Goal: Information Seeking & Learning: Find contact information

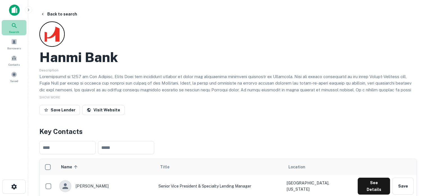
click at [16, 24] on icon at bounding box center [14, 25] width 7 height 7
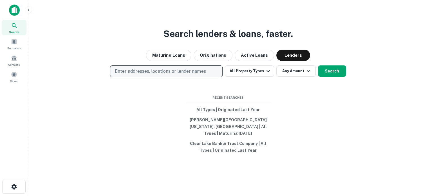
click at [191, 75] on p "Enter addresses, locations or lender names" at bounding box center [160, 71] width 91 height 7
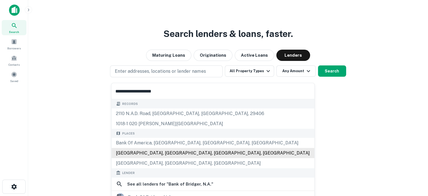
scroll to position [56, 0]
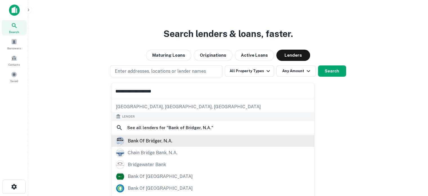
type input "**********"
click at [178, 139] on div "bank of bridger, n.a." at bounding box center [213, 140] width 194 height 8
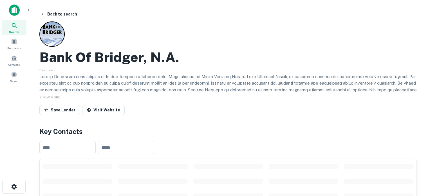
scroll to position [84, 0]
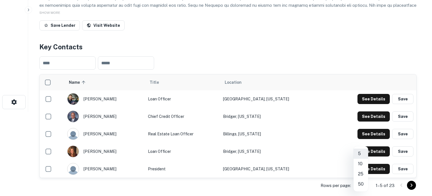
click at [365, 111] on body "Search Borrowers Contacts Saved Back to search Bank Of Bridger, N.a. Descriptio…" at bounding box center [216, 14] width 432 height 196
click at [363, 175] on li "25" at bounding box center [361, 174] width 15 height 10
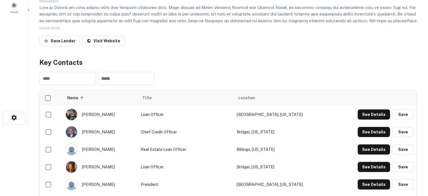
scroll to position [0, 0]
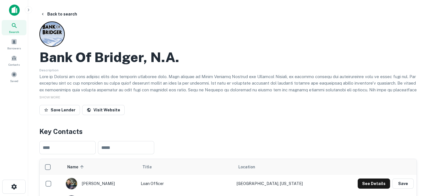
click at [16, 32] on span "Search" at bounding box center [14, 32] width 10 height 5
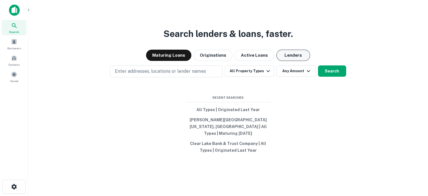
click at [288, 61] on button "Lenders" at bounding box center [293, 55] width 34 height 11
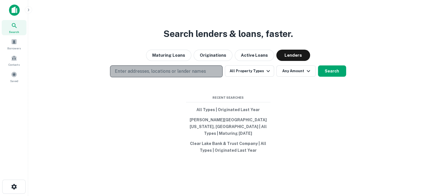
click at [182, 74] on p "Enter addresses, locations or lender names" at bounding box center [160, 71] width 91 height 7
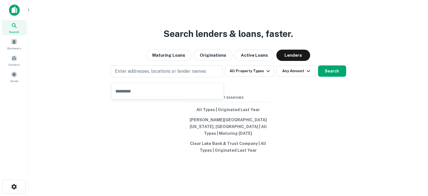
click at [149, 87] on input "text" at bounding box center [167, 91] width 112 height 16
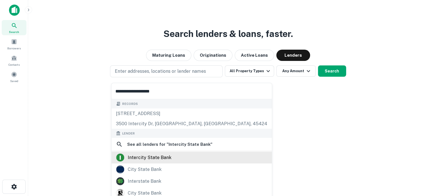
type input "**********"
click at [146, 155] on div "intercity state bank" at bounding box center [150, 157] width 44 height 8
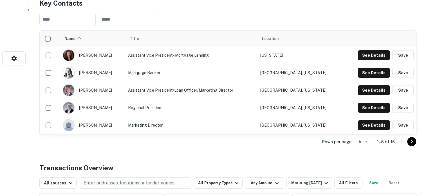
scroll to position [141, 0]
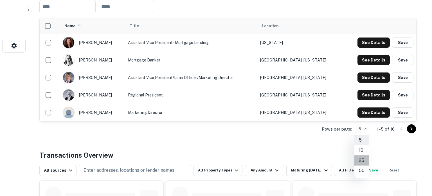
click at [363, 162] on li "25" at bounding box center [361, 160] width 15 height 10
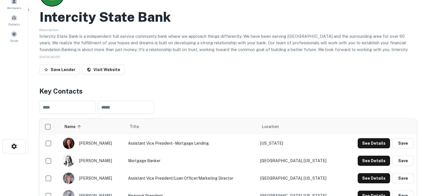
scroll to position [0, 0]
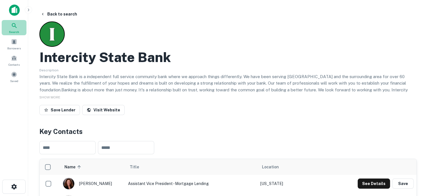
click at [18, 27] on div "Search" at bounding box center [14, 27] width 25 height 15
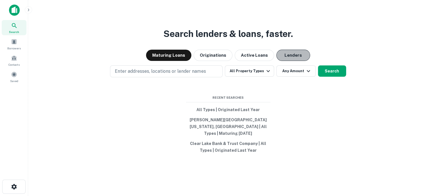
click at [295, 55] on button "Lenders" at bounding box center [293, 55] width 34 height 11
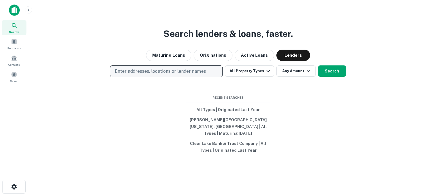
click at [201, 75] on p "Enter addresses, locations or lender names" at bounding box center [160, 71] width 91 height 7
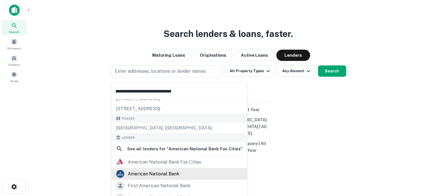
scroll to position [28, 0]
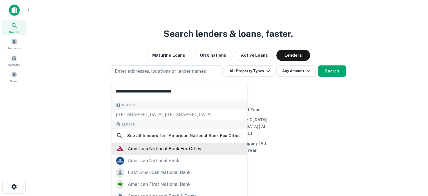
type input "**********"
click at [171, 152] on div "american national bank fox cities" at bounding box center [164, 148] width 73 height 8
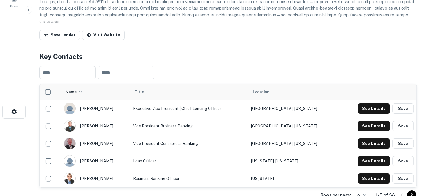
scroll to position [84, 0]
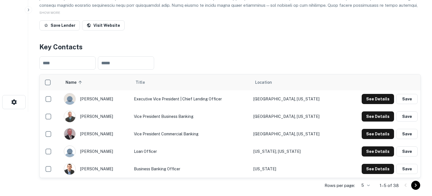
click at [365, 111] on body "Search Borrowers Contacts Saved Back to search American National Bank FOX Citie…" at bounding box center [216, 14] width 432 height 196
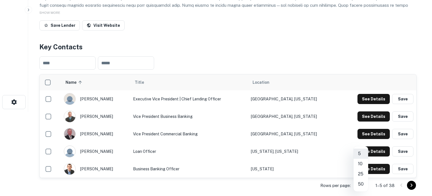
click at [361, 173] on li "25" at bounding box center [361, 174] width 15 height 10
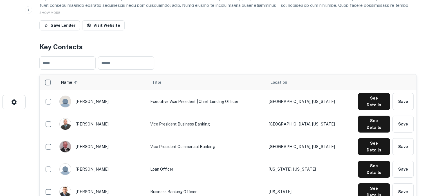
scroll to position [0, 0]
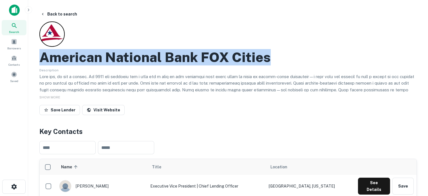
drag, startPoint x: 43, startPoint y: 58, endPoint x: 305, endPoint y: 62, distance: 262.5
click at [305, 62] on div "American National Bank FOX Cities" at bounding box center [227, 57] width 377 height 16
copy h2 "American National Bank FOX Cities"
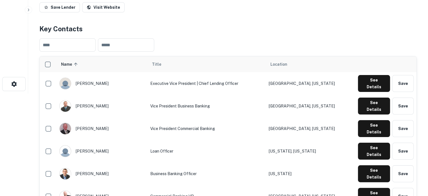
scroll to position [113, 0]
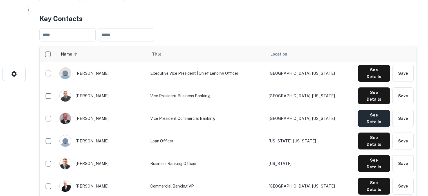
click at [366, 110] on button "See Details" at bounding box center [374, 118] width 32 height 17
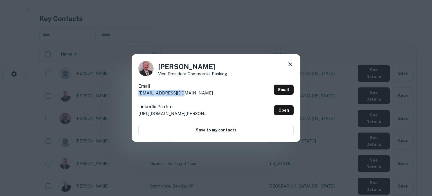
drag, startPoint x: 137, startPoint y: 94, endPoint x: 191, endPoint y: 93, distance: 53.5
click at [191, 93] on div "Lon Rupnow Vice President Commercial Banking Email lrupnow@anbfc.bank Email Lin…" at bounding box center [216, 97] width 169 height 87
copy p "lrupnow@anbfc.bank"
click at [289, 64] on icon at bounding box center [290, 64] width 4 height 4
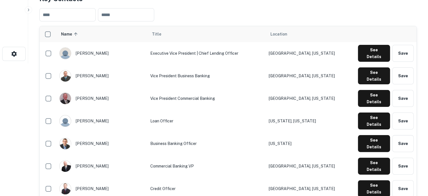
scroll to position [141, 0]
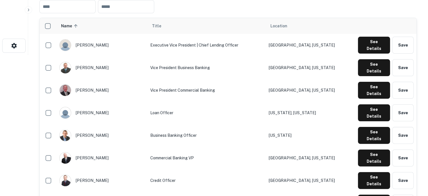
click at [152, 146] on td "Commercial Banking VP" at bounding box center [206, 157] width 118 height 23
click at [381, 149] on button "See Details" at bounding box center [374, 157] width 32 height 17
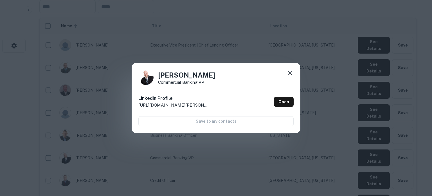
click at [287, 72] on icon at bounding box center [290, 72] width 7 height 7
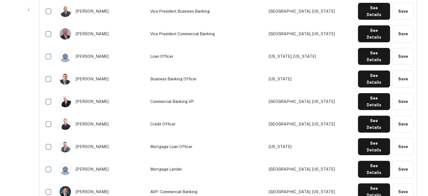
scroll to position [225, 0]
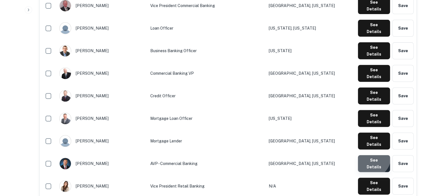
click at [370, 155] on button "See Details" at bounding box center [374, 163] width 32 height 17
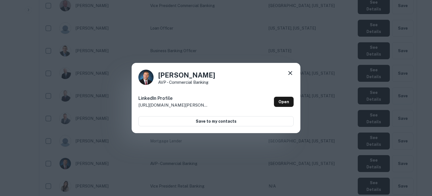
click at [291, 72] on icon at bounding box center [290, 72] width 7 height 7
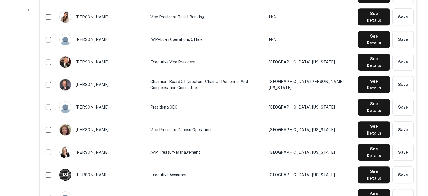
scroll to position [450, 0]
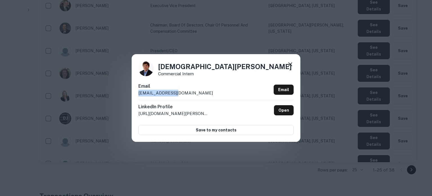
drag, startPoint x: 134, startPoint y: 94, endPoint x: 178, endPoint y: 94, distance: 44.2
click at [178, 94] on div "Christian Jack Commercial Intern Email cjack@anbfc.bank Email LinkedIn Profile …" at bounding box center [216, 97] width 169 height 87
copy p "cjack@anbfc.bank"
click at [292, 64] on icon at bounding box center [290, 64] width 7 height 7
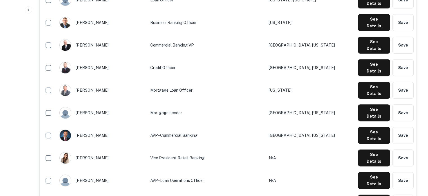
scroll to position [253, 0]
click at [367, 127] on button "See Details" at bounding box center [374, 135] width 32 height 17
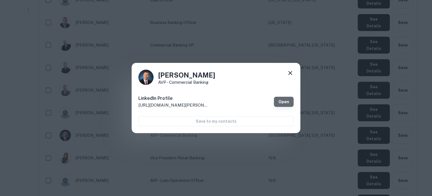
click at [280, 102] on link "Open" at bounding box center [284, 101] width 20 height 10
click at [289, 73] on icon at bounding box center [290, 72] width 7 height 7
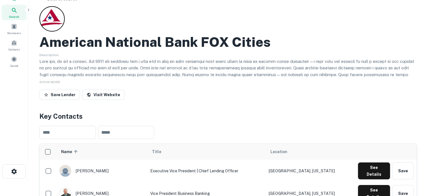
scroll to position [0, 0]
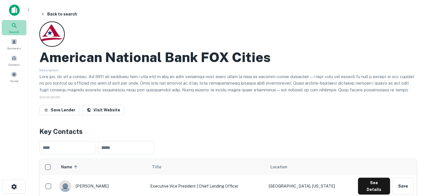
click at [17, 30] on span "Search" at bounding box center [14, 32] width 10 height 5
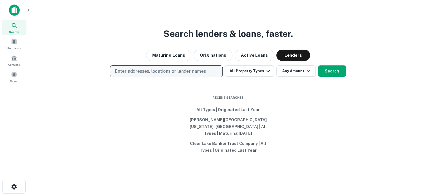
click at [174, 75] on p "Enter addresses, locations or lender names" at bounding box center [160, 71] width 91 height 7
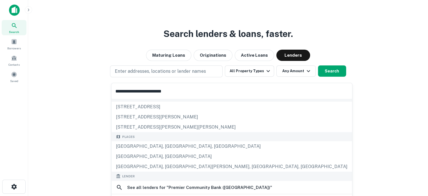
scroll to position [28, 0]
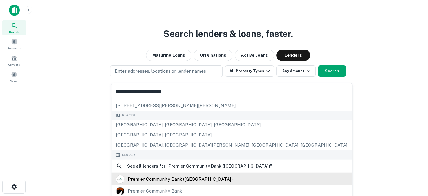
type input "**********"
click at [160, 175] on div "premier community bank ([GEOGRAPHIC_DATA])" at bounding box center [180, 178] width 105 height 8
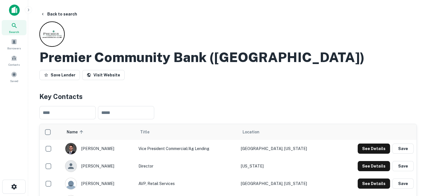
scroll to position [56, 0]
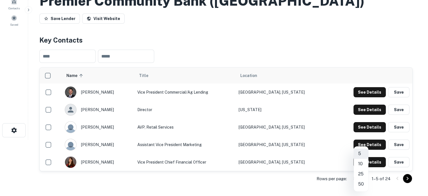
click at [365, 139] on body "Search Borrowers Contacts Saved Back to search Premier Community Bank (wi) Save…" at bounding box center [214, 42] width 428 height 196
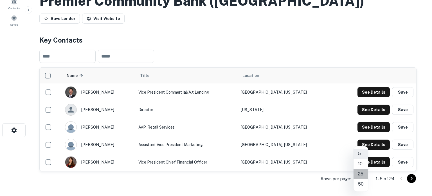
click at [362, 173] on li "25" at bounding box center [361, 174] width 15 height 10
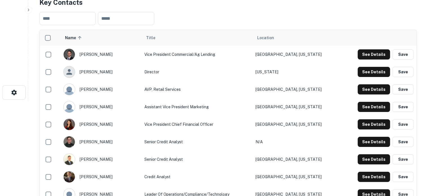
scroll to position [84, 0]
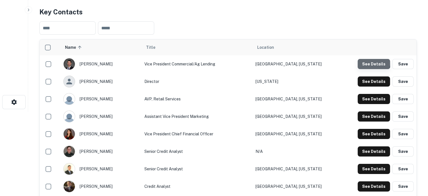
click at [367, 61] on button "See Details" at bounding box center [374, 64] width 32 height 10
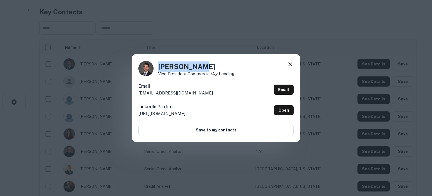
drag, startPoint x: 158, startPoint y: 67, endPoint x: 199, endPoint y: 64, distance: 41.2
click at [199, 64] on h4 "Luke Heuvel" at bounding box center [196, 66] width 76 height 10
copy h4 "Luke Heuvel"
drag, startPoint x: 156, startPoint y: 72, endPoint x: 244, endPoint y: 73, distance: 87.2
click at [244, 73] on div "Luke Heuvel Vice President Commercial/Ag Lending" at bounding box center [215, 68] width 155 height 15
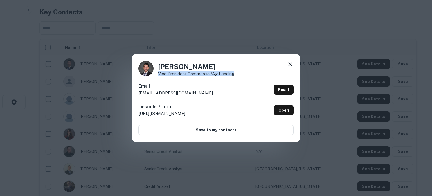
copy p "Vice President Commercial/Ag Lending"
click at [228, 117] on div "LinkedIn Profile http://www.linkedin.com/in/luke-vanden-heuvel-011622106 Open" at bounding box center [215, 110] width 155 height 21
drag, startPoint x: 138, startPoint y: 93, endPoint x: 222, endPoint y: 99, distance: 83.7
click at [222, 99] on div "Email lvandenheuvel@premiercommunity.com Email" at bounding box center [215, 91] width 155 height 17
copy p "lvandenheuvel@premiercommunity.com"
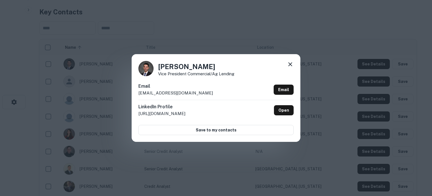
click at [290, 63] on icon at bounding box center [290, 64] width 7 height 7
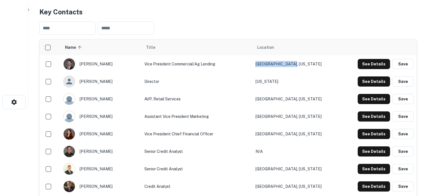
drag, startPoint x: 302, startPoint y: 65, endPoint x: 269, endPoint y: 65, distance: 32.9
click at [269, 65] on td "Marion, Wisconsin" at bounding box center [297, 63] width 88 height 17
copy td "Marion, Wisconsin"
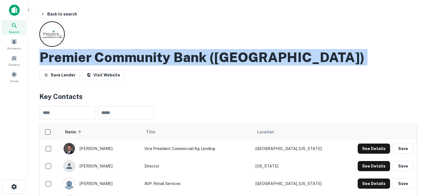
drag, startPoint x: 38, startPoint y: 59, endPoint x: 247, endPoint y: 66, distance: 209.1
copy div "Premier Community Bank (wi) Save Lender Visit Website"
click at [16, 28] on icon at bounding box center [14, 25] width 7 height 7
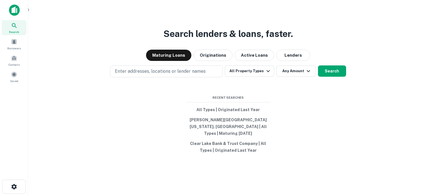
click at [286, 55] on button "Lenders" at bounding box center [293, 55] width 34 height 11
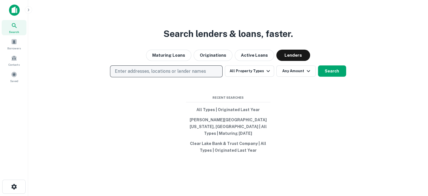
click at [206, 72] on button "Enter addresses, locations or lender names" at bounding box center [166, 71] width 113 height 12
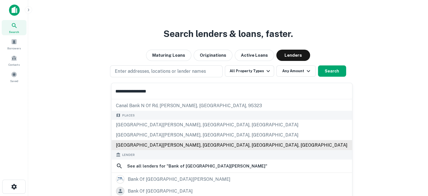
scroll to position [56, 0]
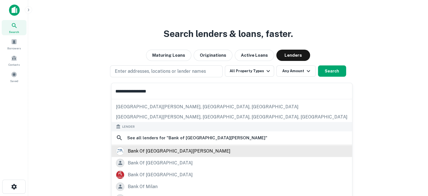
type input "**********"
click at [162, 148] on div "bank of lake mills" at bounding box center [179, 150] width 103 height 8
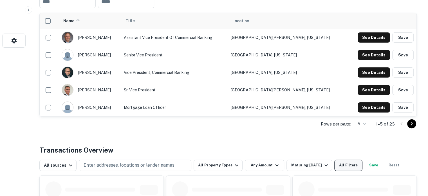
scroll to position [169, 0]
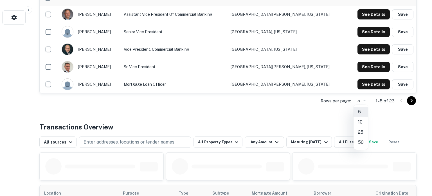
click at [361, 129] on li "25" at bounding box center [361, 132] width 15 height 10
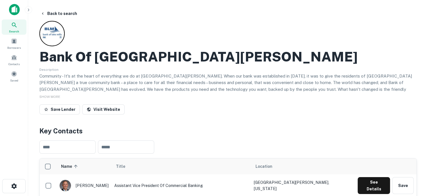
scroll to position [0, 0]
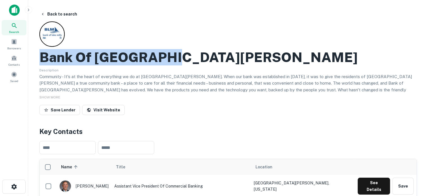
drag, startPoint x: 40, startPoint y: 60, endPoint x: 169, endPoint y: 62, distance: 128.9
click at [169, 62] on div "Bank Of Lake Mills" at bounding box center [227, 57] width 377 height 16
copy h2 "Bank Of Lake Mills"
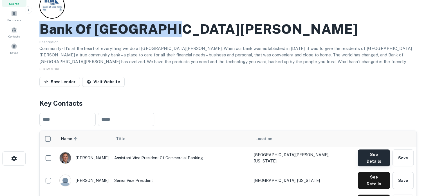
click at [379, 156] on button "See Details" at bounding box center [374, 157] width 32 height 17
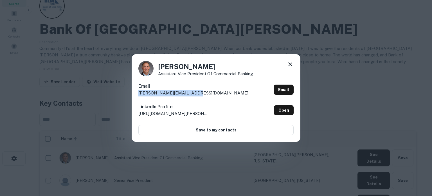
drag, startPoint x: 139, startPoint y: 95, endPoint x: 190, endPoint y: 89, distance: 51.4
click at [190, 89] on p "dave@bankoflakemills.com" at bounding box center [193, 92] width 110 height 7
copy p "dave@bankoflakemills.com"
click at [293, 64] on icon at bounding box center [290, 64] width 7 height 7
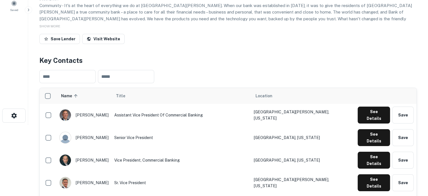
scroll to position [84, 0]
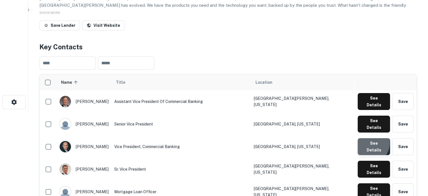
click at [368, 138] on button "See Details" at bounding box center [374, 146] width 32 height 17
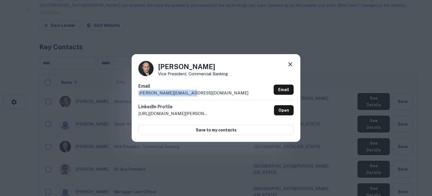
drag, startPoint x: 140, startPoint y: 95, endPoint x: 182, endPoint y: 92, distance: 42.9
click at [185, 91] on p "kory@bankoflakemills.com" at bounding box center [193, 92] width 110 height 7
click at [148, 94] on p "kory@bankoflakemills.com" at bounding box center [193, 92] width 110 height 7
drag, startPoint x: 138, startPoint y: 95, endPoint x: 190, endPoint y: 90, distance: 52.2
click at [190, 90] on p "kory@bankoflakemills.com" at bounding box center [193, 92] width 110 height 7
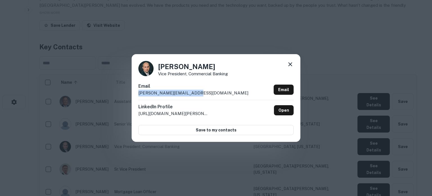
copy p "kory@bankoflakemills.com"
click at [290, 65] on icon at bounding box center [290, 64] width 4 height 4
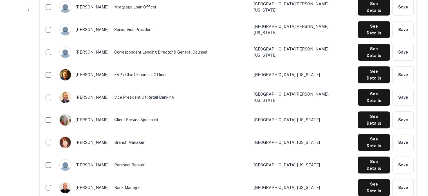
scroll to position [281, 0]
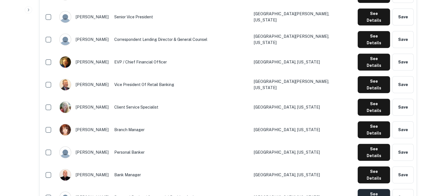
click at [373, 188] on button "See Details" at bounding box center [374, 196] width 32 height 17
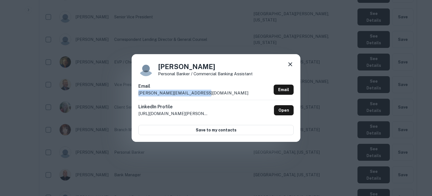
drag, startPoint x: 136, startPoint y: 94, endPoint x: 196, endPoint y: 91, distance: 60.0
click at [196, 91] on div "Darlene Fehrman Personal Banker / Commercial Banking Assistant Email darlene@ba…" at bounding box center [216, 97] width 169 height 87
copy p "darlene@bankoflakemills.com"
click at [290, 66] on icon at bounding box center [290, 64] width 7 height 7
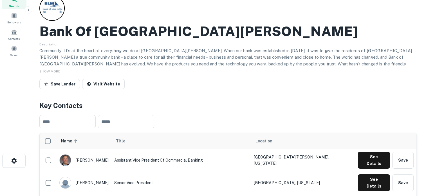
scroll to position [0, 0]
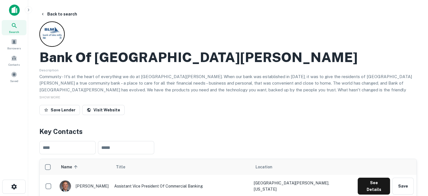
click at [12, 31] on span "Search" at bounding box center [14, 32] width 10 height 5
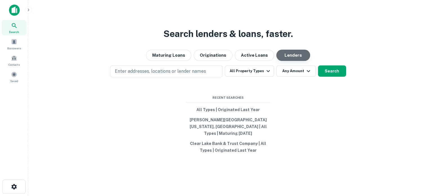
click at [291, 61] on button "Lenders" at bounding box center [293, 55] width 34 height 11
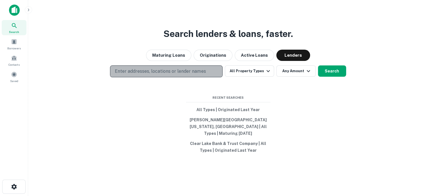
click at [188, 74] on p "Enter addresses, locations or lender names" at bounding box center [160, 71] width 91 height 7
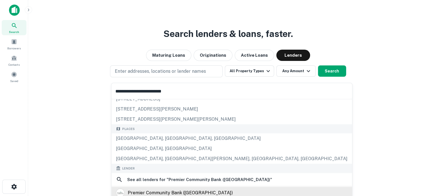
scroll to position [28, 0]
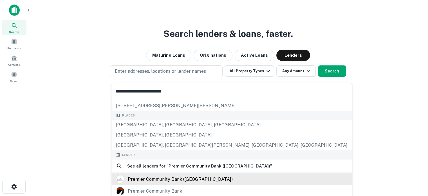
type input "**********"
click at [159, 176] on div "premier community bank ([GEOGRAPHIC_DATA])" at bounding box center [180, 178] width 105 height 8
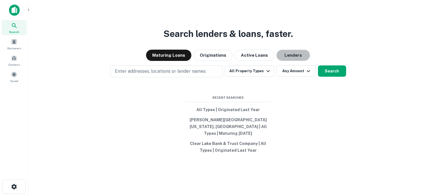
click at [287, 59] on button "Lenders" at bounding box center [293, 55] width 34 height 11
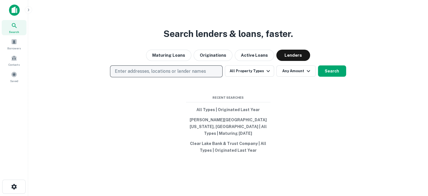
click at [197, 75] on p "Enter addresses, locations or lender names" at bounding box center [160, 71] width 91 height 7
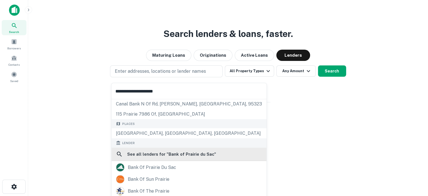
scroll to position [28, 0]
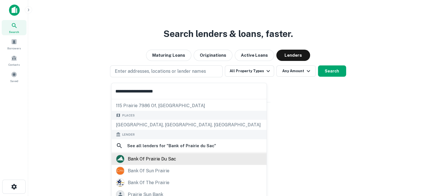
type input "**********"
click at [155, 159] on div "bank of prairie du sac" at bounding box center [152, 158] width 48 height 8
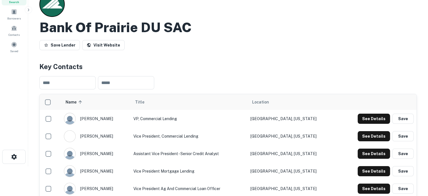
scroll to position [56, 0]
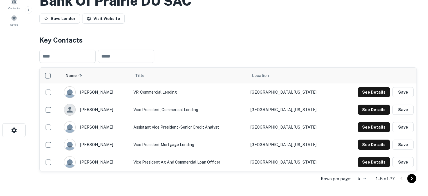
click at [374, 180] on div "Rows per page: 5 * 1–5 of 27" at bounding box center [227, 178] width 377 height 15
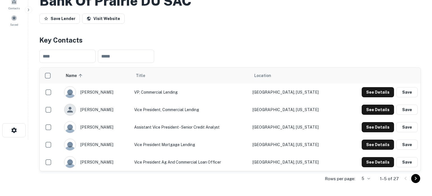
click at [365, 139] on body "Search Borrowers Contacts Saved Back to search Bank Of Prairie DU SAC Save Lend…" at bounding box center [216, 42] width 432 height 196
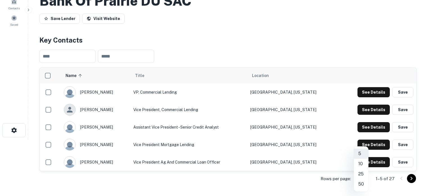
click at [361, 172] on li "25" at bounding box center [361, 174] width 15 height 10
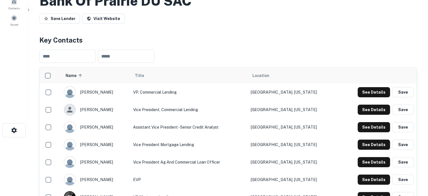
scroll to position [0, 0]
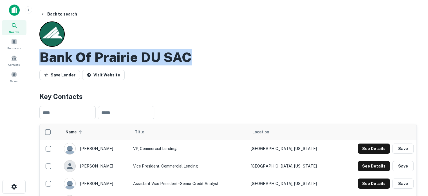
drag, startPoint x: 41, startPoint y: 59, endPoint x: 210, endPoint y: 61, distance: 168.5
click at [208, 61] on div "Bank Of Prairie DU SAC" at bounding box center [227, 57] width 377 height 16
copy h2 "Bank Of Prairie DU SAC"
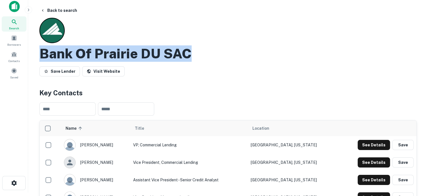
scroll to position [84, 0]
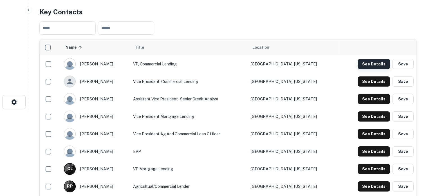
click at [366, 65] on button "See Details" at bounding box center [374, 64] width 32 height 10
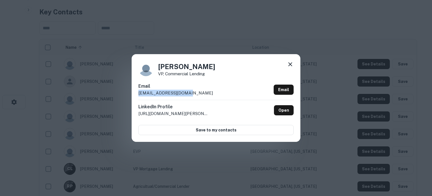
drag, startPoint x: 139, startPoint y: 93, endPoint x: 198, endPoint y: 93, distance: 59.6
click at [198, 93] on div "Email [EMAIL_ADDRESS][DOMAIN_NAME] Email" at bounding box center [215, 91] width 155 height 17
copy p "[EMAIL_ADDRESS][DOMAIN_NAME]"
click at [293, 63] on icon at bounding box center [290, 64] width 7 height 7
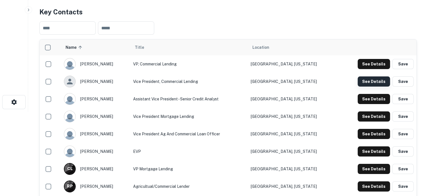
click at [368, 84] on button "See Details" at bounding box center [374, 81] width 32 height 10
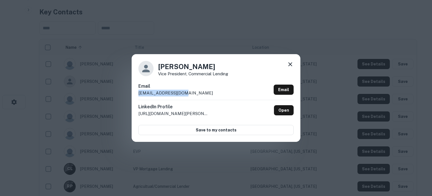
drag, startPoint x: 136, startPoint y: 94, endPoint x: 199, endPoint y: 94, distance: 63.6
click at [199, 94] on div "Casey Koenig Vice President, Commercial Lending Email ckoenig@bankpds.com Email…" at bounding box center [216, 97] width 169 height 87
copy p "ckoenig@bankpds.com"
click at [290, 64] on icon at bounding box center [290, 64] width 4 height 4
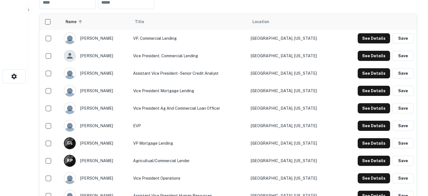
scroll to position [141, 0]
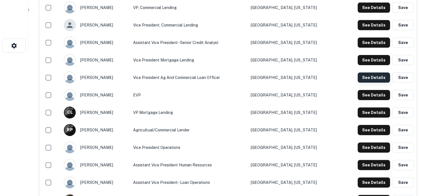
click at [370, 79] on button "See Details" at bounding box center [374, 77] width 32 height 10
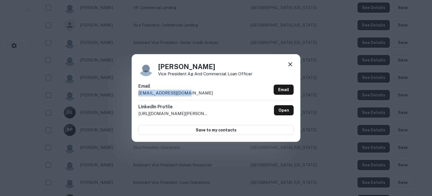
drag, startPoint x: 139, startPoint y: 94, endPoint x: 192, endPoint y: 91, distance: 53.5
click at [192, 91] on div "Email mladsten@bankpds.com Email" at bounding box center [215, 91] width 155 height 17
copy p "mladsten@bankpds.com"
click at [293, 64] on icon at bounding box center [290, 64] width 7 height 7
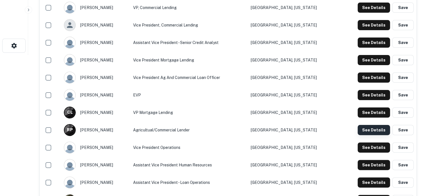
click at [358, 130] on button "See Details" at bounding box center [374, 130] width 32 height 10
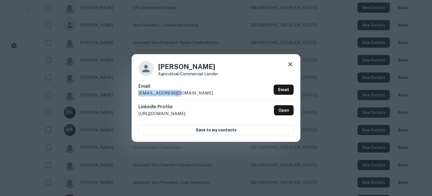
drag, startPoint x: 138, startPoint y: 95, endPoint x: 186, endPoint y: 94, distance: 47.8
click at [186, 94] on div "Rick Puls Agricultual/Commercial Lender Email rpuls@bankpds.com Email LinkedIn …" at bounding box center [216, 97] width 169 height 87
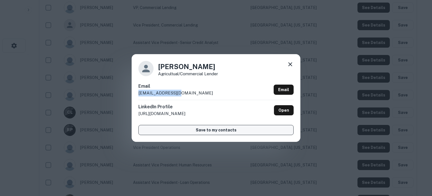
copy p "rpuls@bankpds.com"
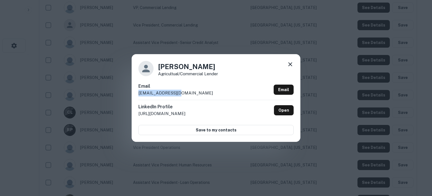
click at [292, 66] on icon at bounding box center [290, 64] width 7 height 7
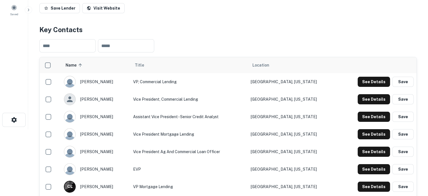
scroll to position [0, 0]
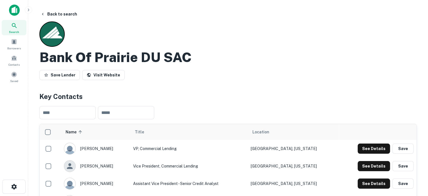
click at [12, 29] on icon at bounding box center [14, 25] width 7 height 7
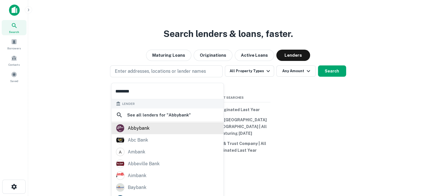
type input "********"
click at [143, 130] on div "abbybank" at bounding box center [139, 127] width 22 height 8
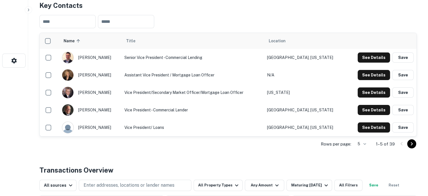
scroll to position [141, 0]
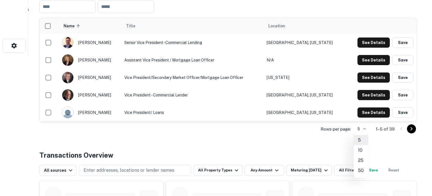
drag, startPoint x: 362, startPoint y: 151, endPoint x: 363, endPoint y: 159, distance: 7.3
click at [363, 159] on ul "5 10 25 50" at bounding box center [361, 154] width 15 height 45
click at [363, 159] on li "25" at bounding box center [361, 160] width 15 height 10
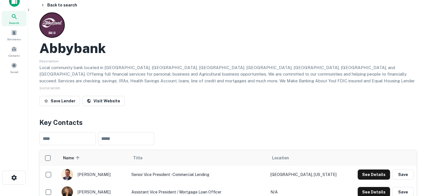
scroll to position [0, 0]
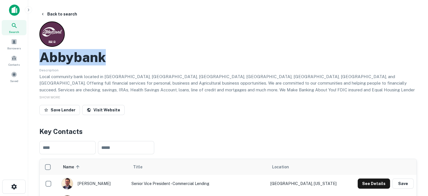
drag, startPoint x: 42, startPoint y: 55, endPoint x: 126, endPoint y: 58, distance: 83.3
click at [126, 58] on div "Abbybank" at bounding box center [227, 57] width 377 height 16
copy h2 "Abbybank"
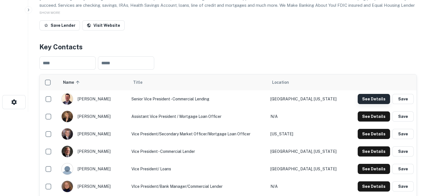
click at [361, 99] on button "See Details" at bounding box center [374, 99] width 32 height 10
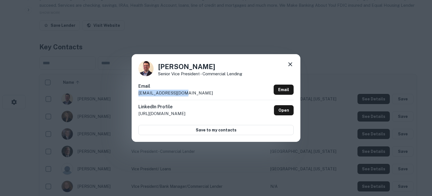
drag, startPoint x: 138, startPoint y: 94, endPoint x: 190, endPoint y: 94, distance: 51.5
click at [190, 94] on div "Adam Rekau Senior Vice President - Commercial Lending Email arekau@abbybank.com…" at bounding box center [216, 97] width 169 height 87
copy p "arekau@abbybank.com"
click at [293, 64] on icon at bounding box center [290, 64] width 7 height 7
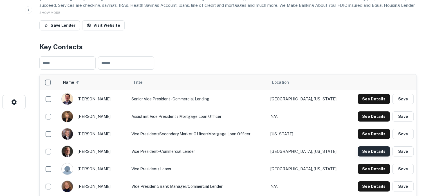
click at [369, 154] on button "See Details" at bounding box center [374, 151] width 32 height 10
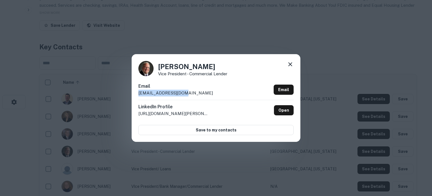
drag, startPoint x: 136, startPoint y: 94, endPoint x: 187, endPoint y: 95, distance: 50.7
click at [187, 95] on div "James Meyer Vice President - Commercial Lender Email jmeyer@abbybank.com Email …" at bounding box center [216, 97] width 169 height 87
copy p "jmeyer@abbybank.com"
click at [290, 64] on icon at bounding box center [290, 64] width 4 height 4
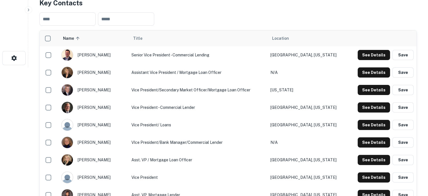
scroll to position [169, 0]
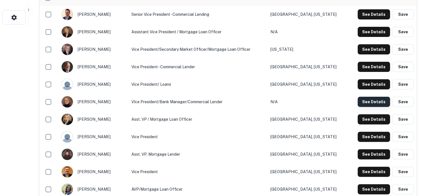
click at [373, 105] on button "See Details" at bounding box center [374, 101] width 32 height 10
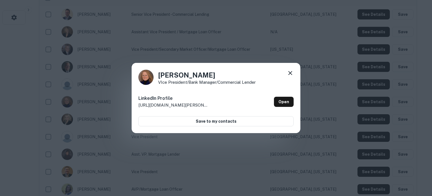
click at [288, 74] on icon at bounding box center [290, 72] width 7 height 7
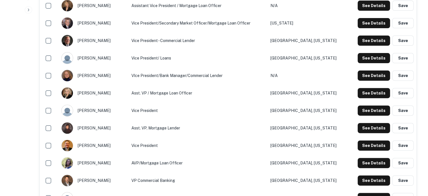
scroll to position [225, 0]
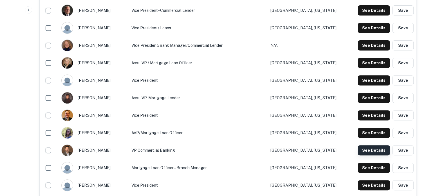
click at [363, 150] on button "See Details" at bounding box center [374, 150] width 32 height 10
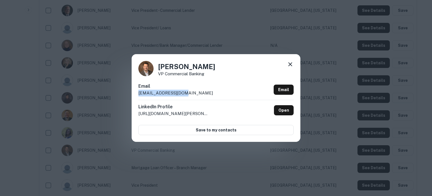
drag, startPoint x: 138, startPoint y: 93, endPoint x: 186, endPoint y: 93, distance: 47.8
click at [186, 93] on div "Shawn Sukup VP Commercial Banking Email ssukup@abbybank.com Email LinkedIn Prof…" at bounding box center [216, 97] width 169 height 87
copy p "ssukup@abbybank.com"
click at [291, 62] on icon at bounding box center [290, 64] width 7 height 7
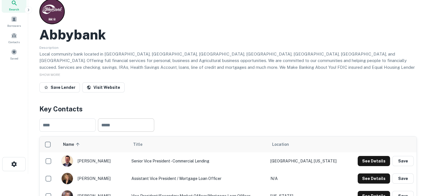
scroll to position [0, 0]
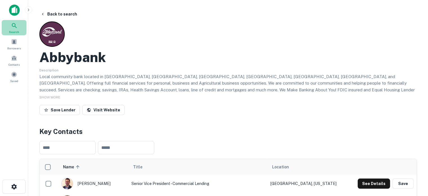
click at [16, 32] on span "Search" at bounding box center [14, 32] width 10 height 5
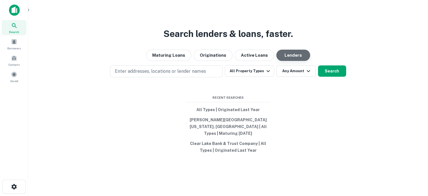
click at [287, 55] on button "Lenders" at bounding box center [293, 55] width 34 height 11
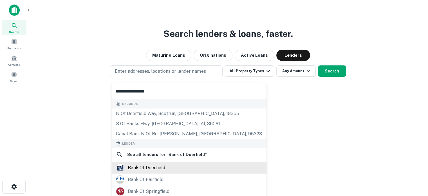
type input "**********"
click at [157, 165] on div "bank of deerfield" at bounding box center [146, 167] width 37 height 8
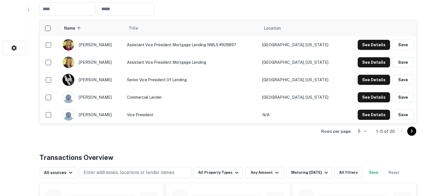
scroll to position [141, 0]
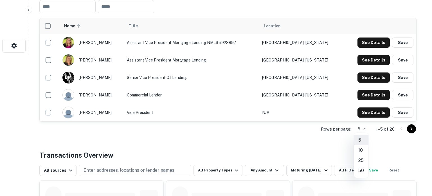
click at [360, 157] on li "25" at bounding box center [361, 160] width 15 height 10
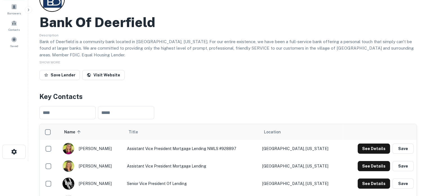
scroll to position [0, 0]
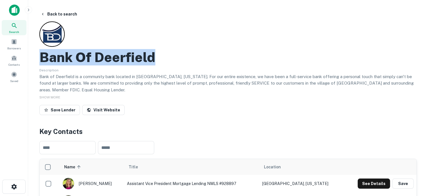
drag, startPoint x: 41, startPoint y: 56, endPoint x: 180, endPoint y: 63, distance: 139.7
click at [180, 63] on div "Bank Of Deerfield" at bounding box center [227, 57] width 377 height 16
copy h2 "Bank Of Deerfield"
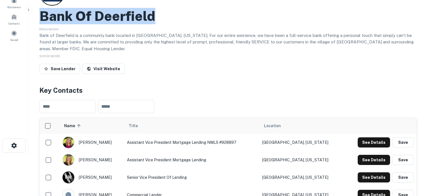
scroll to position [84, 0]
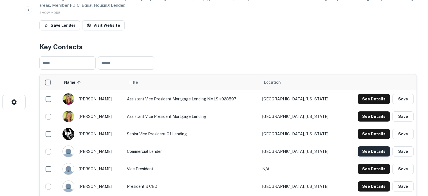
click at [370, 154] on button "See Details" at bounding box center [374, 151] width 32 height 10
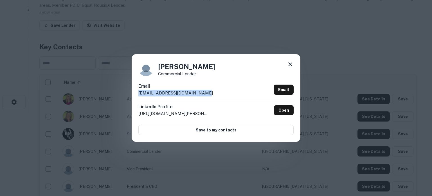
drag, startPoint x: 139, startPoint y: 93, endPoint x: 207, endPoint y: 94, distance: 68.4
click at [207, 94] on div "Email [EMAIL_ADDRESS][DOMAIN_NAME] Email" at bounding box center [215, 91] width 155 height 17
copy p "[EMAIL_ADDRESS][DOMAIN_NAME]"
click at [291, 64] on icon at bounding box center [290, 64] width 7 height 7
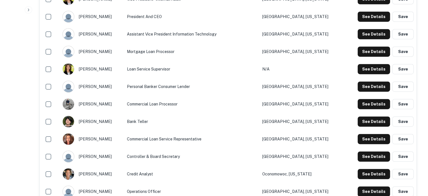
scroll to position [309, 0]
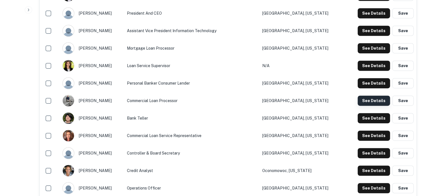
click at [366, 102] on button "See Details" at bounding box center [374, 100] width 32 height 10
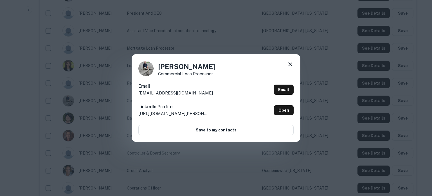
drag, startPoint x: 137, startPoint y: 93, endPoint x: 206, endPoint y: 95, distance: 68.7
click at [206, 95] on div "[PERSON_NAME] Commercial Loan Processor Email [EMAIL_ADDRESS][DOMAIN_NAME] Emai…" at bounding box center [216, 97] width 169 height 87
copy p "[EMAIL_ADDRESS][DOMAIN_NAME]"
click at [289, 64] on icon at bounding box center [290, 64] width 4 height 4
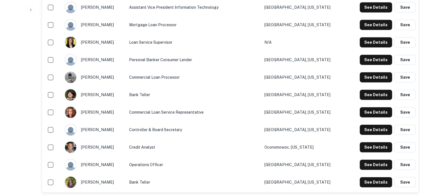
scroll to position [366, 0]
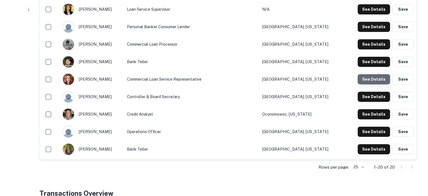
click at [372, 82] on button "See Details" at bounding box center [374, 79] width 32 height 10
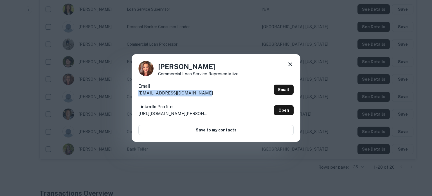
drag, startPoint x: 138, startPoint y: 93, endPoint x: 201, endPoint y: 95, distance: 63.3
click at [201, 95] on div "[PERSON_NAME] Commercial Loan Service Representative Email [EMAIL_ADDRESS][DOMA…" at bounding box center [216, 97] width 169 height 87
copy p "[EMAIL_ADDRESS][DOMAIN_NAME]"
click at [292, 64] on icon at bounding box center [290, 64] width 7 height 7
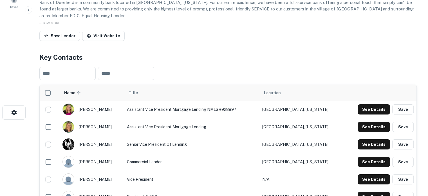
scroll to position [0, 0]
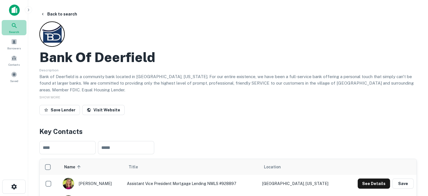
click at [13, 32] on span "Search" at bounding box center [14, 32] width 10 height 5
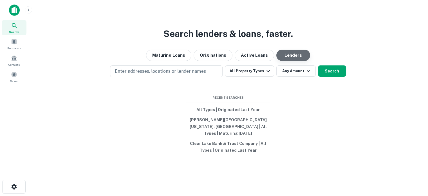
click at [280, 61] on button "Lenders" at bounding box center [293, 55] width 34 height 11
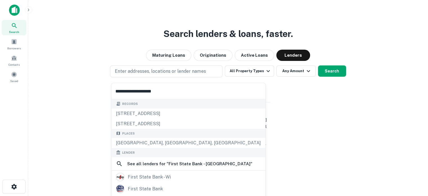
scroll to position [28, 0]
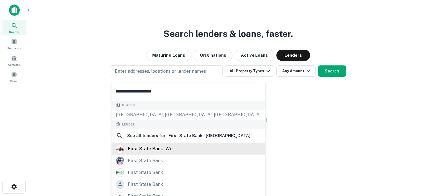
type input "**********"
click at [167, 149] on div "first state bank - wi" at bounding box center [149, 148] width 43 height 8
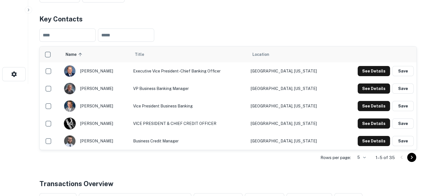
scroll to position [113, 0]
click at [231, 14] on h4 "Key Contacts" at bounding box center [227, 19] width 377 height 10
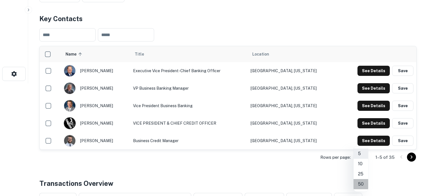
click at [361, 181] on li "50" at bounding box center [361, 184] width 15 height 10
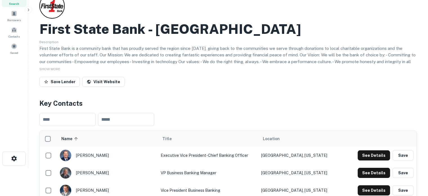
scroll to position [0, 0]
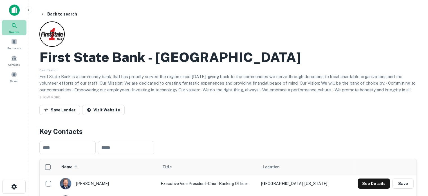
click at [17, 31] on span "Search" at bounding box center [14, 32] width 10 height 5
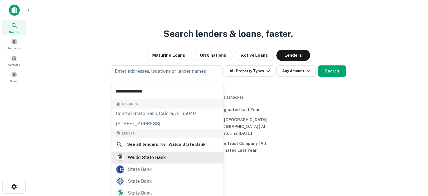
type input "**********"
click at [151, 157] on div "waldo state bank" at bounding box center [147, 157] width 38 height 8
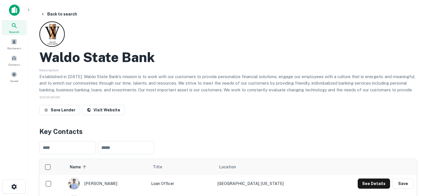
click at [226, 130] on h4 "Key Contacts" at bounding box center [227, 131] width 377 height 10
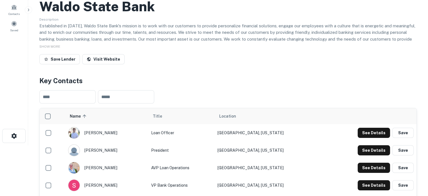
scroll to position [84, 0]
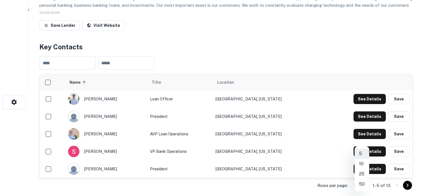
click at [360, 111] on body "Search Borrowers Contacts Saved Back to search Waldo State Bank Description Est…" at bounding box center [214, 14] width 428 height 196
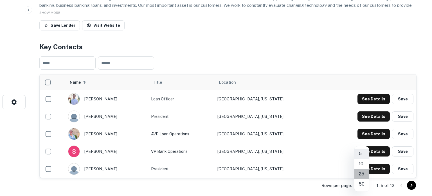
click at [362, 176] on li "25" at bounding box center [361, 174] width 15 height 10
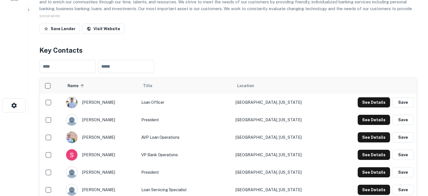
scroll to position [0, 0]
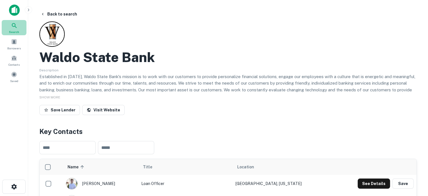
click at [15, 27] on icon at bounding box center [14, 25] width 5 height 5
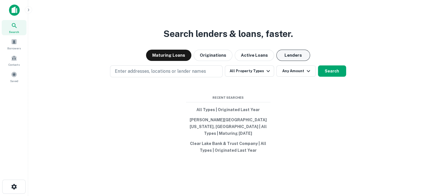
click at [294, 58] on button "Lenders" at bounding box center [293, 55] width 34 height 11
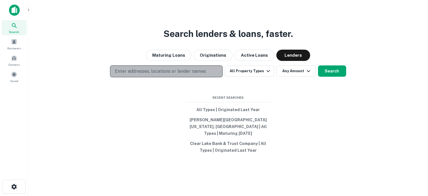
click at [172, 75] on p "Enter addresses, locations or lender names" at bounding box center [160, 71] width 91 height 7
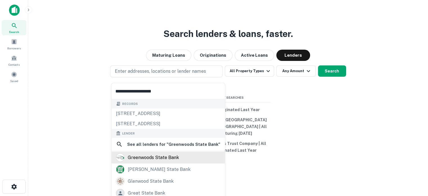
type input "**********"
click at [150, 157] on div "greenwoods state bank" at bounding box center [153, 157] width 51 height 8
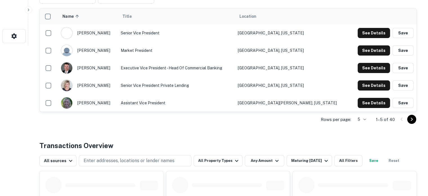
scroll to position [141, 0]
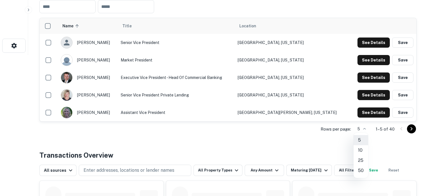
click at [362, 169] on li "50" at bounding box center [361, 170] width 15 height 10
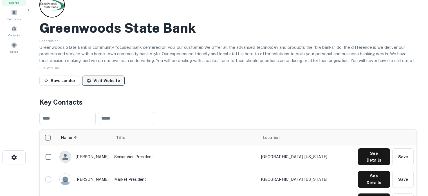
scroll to position [0, 0]
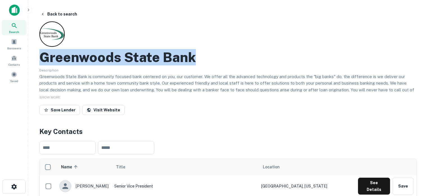
drag, startPoint x: 52, startPoint y: 59, endPoint x: 212, endPoint y: 62, distance: 159.8
click at [212, 62] on div "Greenwoods State Bank" at bounding box center [227, 57] width 377 height 16
copy h2 "Greenwoods State Bank"
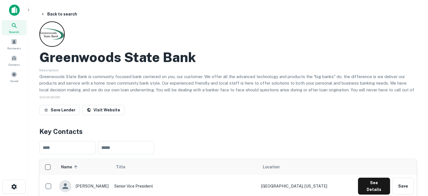
click at [173, 114] on div "Save Lender Visit Website" at bounding box center [227, 111] width 377 height 12
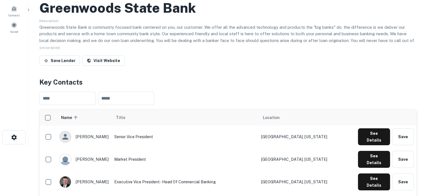
scroll to position [84, 0]
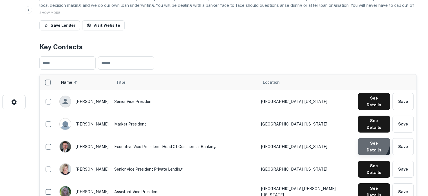
click at [365, 138] on button "See Details" at bounding box center [374, 146] width 32 height 17
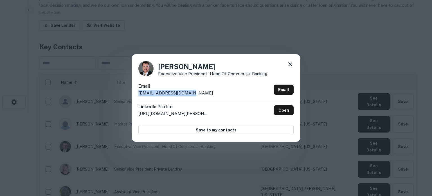
drag, startPoint x: 137, startPoint y: 93, endPoint x: 203, endPoint y: 96, distance: 65.3
click at [203, 96] on div "James Meyer Executive Vice President - Head of Commercial Banking Email jmeyer@…" at bounding box center [216, 97] width 169 height 87
copy p "jmeyer@greenwoods.bank"
click at [289, 62] on icon at bounding box center [290, 64] width 7 height 7
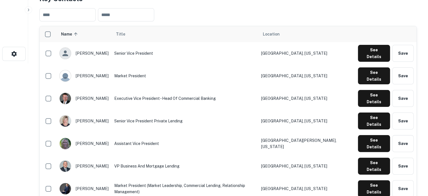
scroll to position [141, 0]
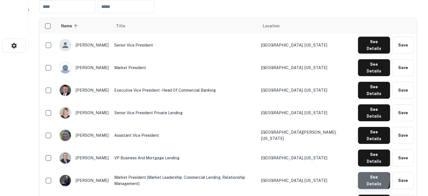
click at [359, 172] on button "See Details" at bounding box center [374, 180] width 32 height 17
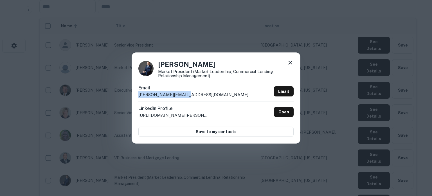
drag, startPoint x: 138, startPoint y: 95, endPoint x: 195, endPoint y: 95, distance: 56.3
click at [195, 95] on div "Email kile@greenwoods.bank Email" at bounding box center [215, 92] width 155 height 17
copy p "kile@greenwoods.bank"
click at [291, 64] on icon at bounding box center [290, 62] width 4 height 4
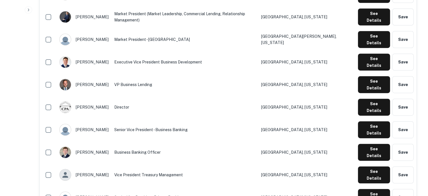
scroll to position [338, 0]
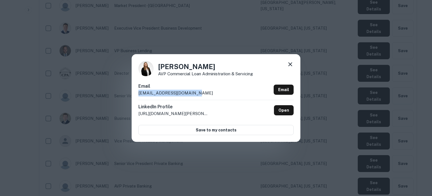
drag, startPoint x: 139, startPoint y: 95, endPoint x: 203, endPoint y: 96, distance: 63.9
click at [203, 96] on div "Email kfischer@greenwoods.bank Email" at bounding box center [215, 91] width 155 height 17
copy p "kfischer@greenwoods.bank"
click at [290, 66] on icon at bounding box center [290, 64] width 7 height 7
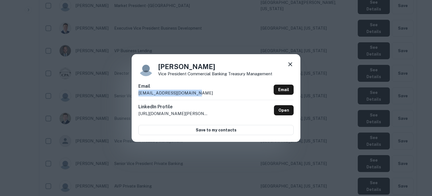
drag, startPoint x: 137, startPoint y: 95, endPoint x: 197, endPoint y: 94, distance: 59.4
click at [197, 94] on div "Mallory Elsbury Vice President Commercial Banking Treasury Management Email mel…" at bounding box center [216, 97] width 169 height 87
copy p "melsbury@greenwoods.bank"
click at [290, 67] on icon at bounding box center [290, 64] width 7 height 7
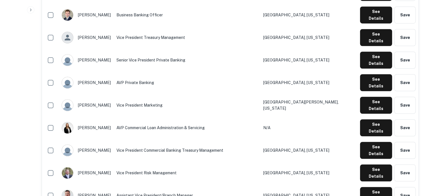
scroll to position [478, 0]
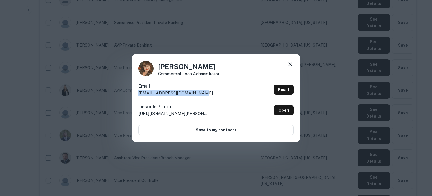
drag, startPoint x: 138, startPoint y: 93, endPoint x: 206, endPoint y: 93, distance: 67.2
click at [205, 93] on div "Email ashanafelt@greenwoods.bank Email" at bounding box center [215, 91] width 155 height 17
copy p "ashanafelt@greenwoods.bank"
click at [291, 65] on icon at bounding box center [290, 64] width 4 height 4
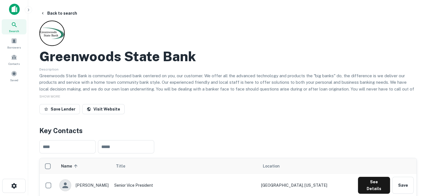
scroll to position [0, 0]
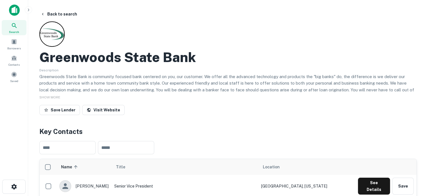
click at [21, 30] on div "Search" at bounding box center [14, 27] width 25 height 15
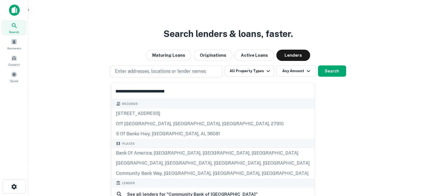
scroll to position [79, 0]
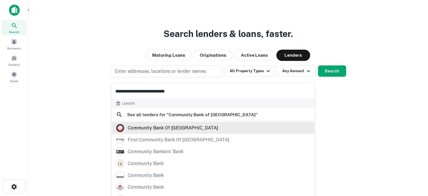
type input "**********"
click at [161, 129] on div "community bank of parkersburg" at bounding box center [173, 127] width 90 height 8
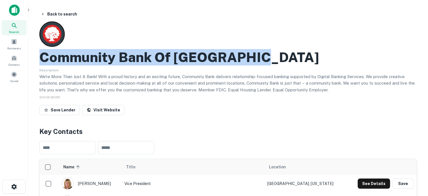
drag, startPoint x: 42, startPoint y: 58, endPoint x: 256, endPoint y: 61, distance: 214.4
click at [256, 61] on div "Community Bank Of Parkersburg" at bounding box center [227, 57] width 377 height 16
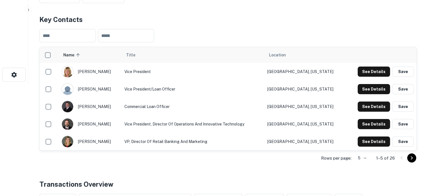
scroll to position [113, 0]
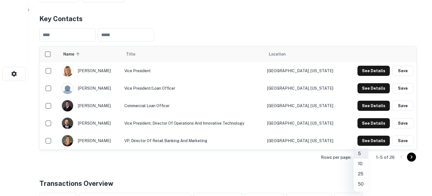
click at [362, 173] on li "25" at bounding box center [361, 174] width 15 height 10
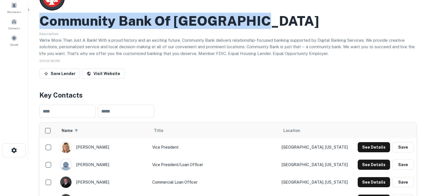
scroll to position [28, 0]
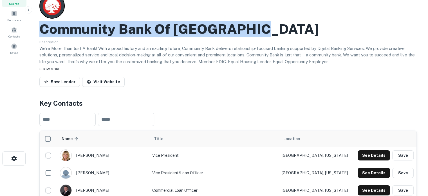
copy h2 "Community Bank Of Parkersburg"
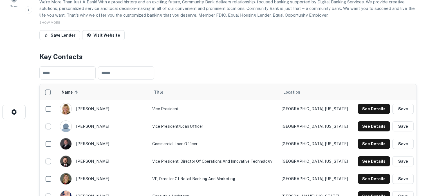
scroll to position [84, 0]
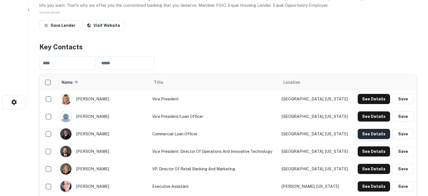
click at [377, 131] on button "See Details" at bounding box center [374, 134] width 32 height 10
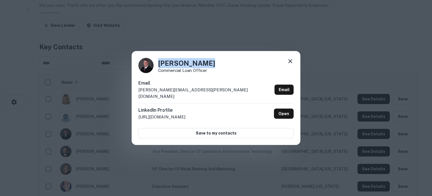
drag, startPoint x: 158, startPoint y: 68, endPoint x: 217, endPoint y: 68, distance: 59.1
click at [217, 68] on div "Jared Mugrage Commercial Loan Officer" at bounding box center [215, 65] width 155 height 15
copy h4 "Jared Mugrage"
drag, startPoint x: 157, startPoint y: 75, endPoint x: 205, endPoint y: 75, distance: 47.8
click at [205, 73] on div "Jared Mugrage Commercial Loan Officer" at bounding box center [215, 65] width 155 height 15
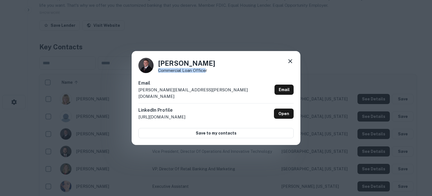
copy p "Commercial Loan Office"
click at [221, 78] on div "Jared Mugrage Commercial Loan Officer Email jared.mugrage@communitybankpkbg.com…" at bounding box center [216, 98] width 169 height 94
drag, startPoint x: 159, startPoint y: 75, endPoint x: 214, endPoint y: 76, distance: 54.6
click at [214, 76] on div "Jared Mugrage Commercial Loan Officer Email jared.mugrage@communitybankpkbg.com…" at bounding box center [216, 98] width 169 height 94
drag, startPoint x: 208, startPoint y: 78, endPoint x: 201, endPoint y: 76, distance: 7.0
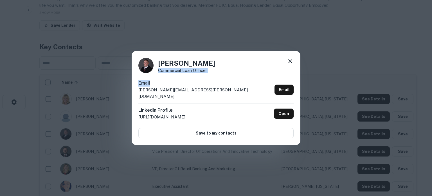
click at [208, 78] on div "Jared Mugrage Commercial Loan Officer Email jared.mugrage@communitybankpkbg.com…" at bounding box center [216, 98] width 169 height 94
click at [167, 72] on p "Commercial Loan Officer" at bounding box center [186, 70] width 57 height 4
drag, startPoint x: 158, startPoint y: 73, endPoint x: 211, endPoint y: 73, distance: 53.2
click at [211, 73] on div "Jared Mugrage Commercial Loan Officer" at bounding box center [215, 65] width 155 height 15
click at [225, 123] on div "Email jared.mugrage@communitybankpkbg.com Email LinkedIn Profile http://www.lin…" at bounding box center [215, 109] width 155 height 59
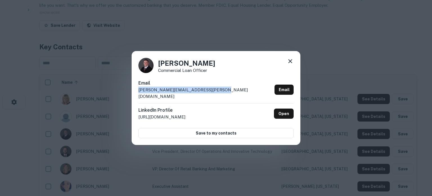
drag, startPoint x: 135, startPoint y: 93, endPoint x: 230, endPoint y: 95, distance: 95.4
click at [230, 95] on div "Jared Mugrage Commercial Loan Officer Email jared.mugrage@communitybankpkbg.com…" at bounding box center [216, 98] width 169 height 94
copy p "jared.mugrage@communitybankpkbg.com"
click at [289, 63] on icon at bounding box center [290, 61] width 4 height 4
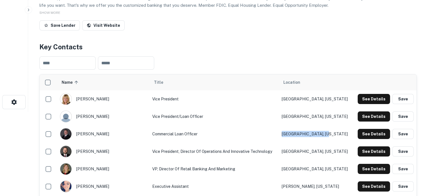
drag, startPoint x: 321, startPoint y: 134, endPoint x: 283, endPoint y: 136, distance: 38.0
click at [283, 136] on td "Vienna, West Virginia" at bounding box center [316, 133] width 74 height 17
copy td "Vienna, West Virginia"
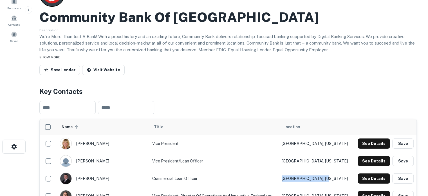
scroll to position [0, 0]
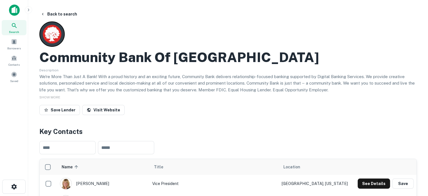
click at [21, 31] on div "Search" at bounding box center [14, 27] width 25 height 15
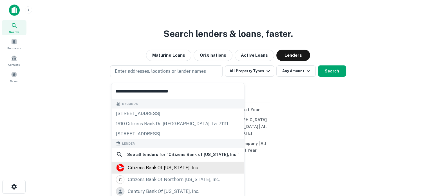
type input "**********"
click at [185, 169] on div "citizens bank of [US_STATE], inc." at bounding box center [163, 167] width 71 height 8
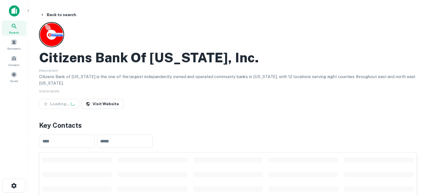
scroll to position [84, 0]
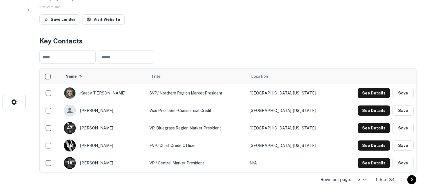
click at [365, 111] on body "Search Borrowers Contacts Saved Back to search Citizens Bank Of [US_STATE], Inc…" at bounding box center [214, 14] width 428 height 196
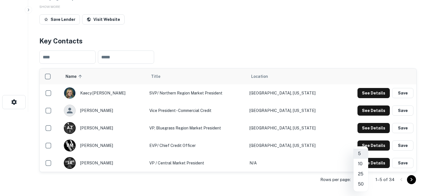
click at [360, 182] on li "50" at bounding box center [361, 184] width 15 height 10
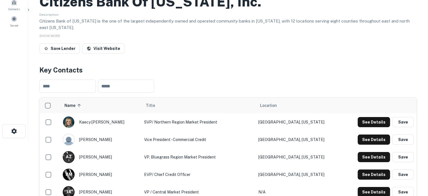
scroll to position [28, 0]
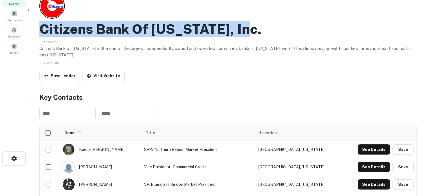
drag, startPoint x: 40, startPoint y: 28, endPoint x: 250, endPoint y: 32, distance: 210.2
click at [250, 32] on div "Citizens Bank Of [US_STATE], Inc." at bounding box center [227, 29] width 377 height 16
copy h2 "Citizens Bank Of [US_STATE], Inc."
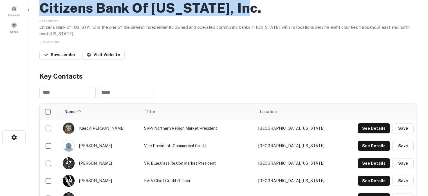
scroll to position [113, 0]
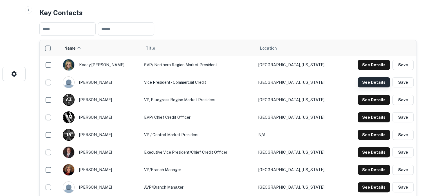
click at [370, 84] on button "See Details" at bounding box center [374, 82] width 32 height 10
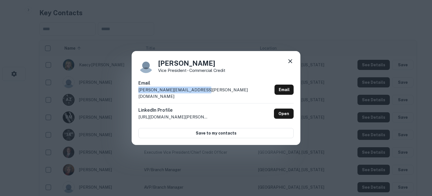
drag, startPoint x: 138, startPoint y: 94, endPoint x: 197, endPoint y: 94, distance: 59.1
click at [197, 94] on div "Kevin Paul Vice President - Commercial Credit Email kevin.paul@wercitizens.bank…" at bounding box center [216, 98] width 169 height 94
copy p "kevin.paul@wercitizens.bank"
click at [289, 63] on icon at bounding box center [290, 61] width 4 height 4
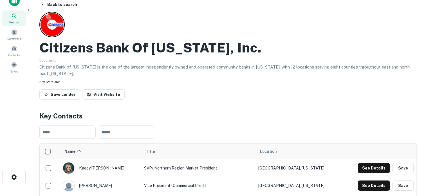
scroll to position [0, 0]
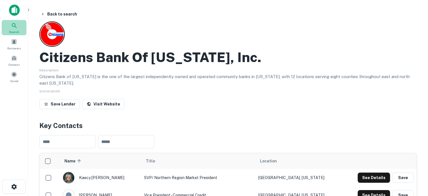
click at [15, 30] on span "Search" at bounding box center [14, 32] width 10 height 5
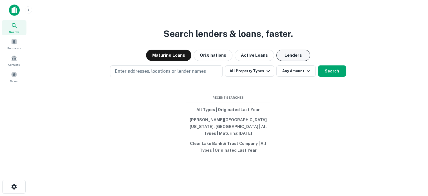
click at [286, 55] on button "Lenders" at bounding box center [293, 55] width 34 height 11
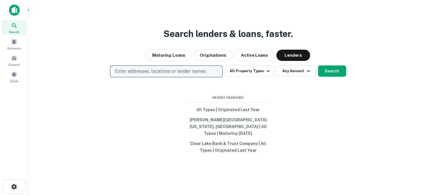
click at [170, 71] on p "Enter addresses, locations or lender names" at bounding box center [160, 71] width 91 height 7
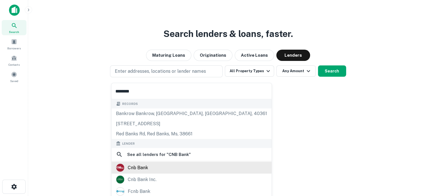
type input "********"
drag, startPoint x: 154, startPoint y: 168, endPoint x: 161, endPoint y: 164, distance: 7.7
click at [154, 168] on div "cnb bank" at bounding box center [191, 167] width 151 height 8
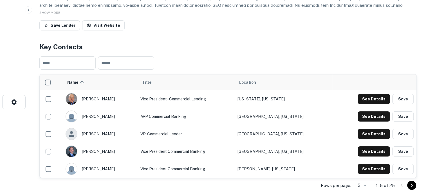
scroll to position [113, 0]
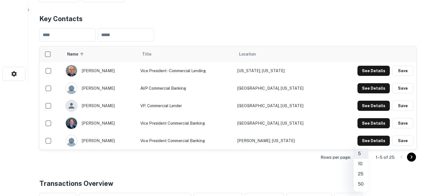
click at [361, 175] on li "25" at bounding box center [361, 174] width 15 height 10
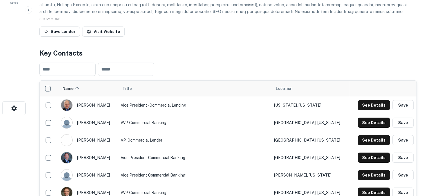
scroll to position [28, 0]
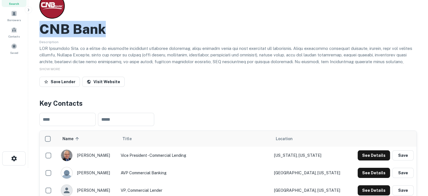
drag, startPoint x: 41, startPoint y: 31, endPoint x: 113, endPoint y: 32, distance: 71.5
click at [113, 32] on div "CNB Bank" at bounding box center [227, 29] width 377 height 16
copy h2 "CNB Bank"
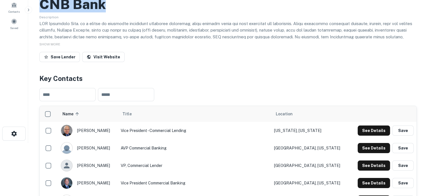
scroll to position [84, 0]
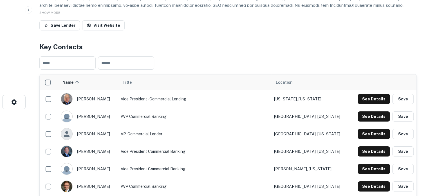
click at [367, 104] on td "See Details Save" at bounding box center [382, 98] width 67 height 17
click at [373, 100] on button "See Details" at bounding box center [374, 99] width 32 height 10
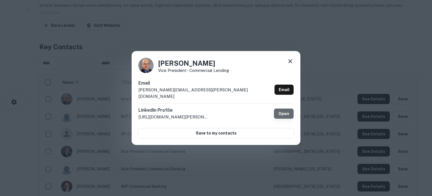
click at [280, 108] on link "Open" at bounding box center [284, 113] width 20 height 10
click at [293, 60] on div "[PERSON_NAME] Vice President - Commercial Lending Email [PERSON_NAME][EMAIL_ADD…" at bounding box center [216, 98] width 169 height 94
click at [291, 62] on icon at bounding box center [290, 61] width 7 height 7
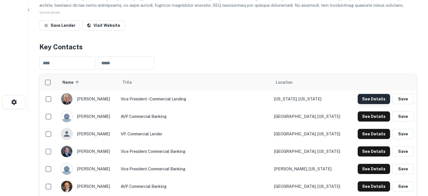
click at [365, 99] on button "See Details" at bounding box center [374, 99] width 32 height 10
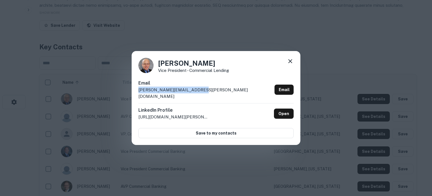
drag, startPoint x: 138, startPoint y: 93, endPoint x: 197, endPoint y: 94, distance: 59.4
click at [197, 94] on div "[PERSON_NAME] Vice President - Commercial Lending Email [PERSON_NAME][EMAIL_ADD…" at bounding box center [216, 98] width 169 height 94
copy p "[PERSON_NAME][EMAIL_ADDRESS][PERSON_NAME][DOMAIN_NAME]"
click at [289, 64] on icon at bounding box center [290, 61] width 7 height 7
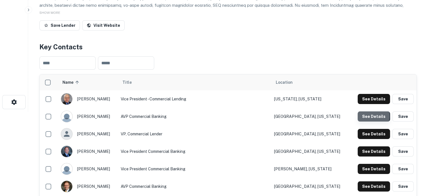
click at [365, 116] on button "See Details" at bounding box center [374, 116] width 32 height 10
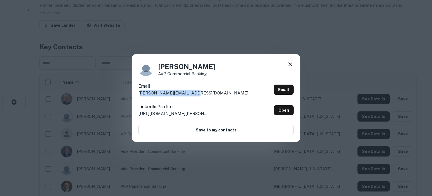
drag, startPoint x: 140, startPoint y: 94, endPoint x: 191, endPoint y: 95, distance: 51.8
click at [191, 95] on div "Email [PERSON_NAME][EMAIL_ADDRESS][DOMAIN_NAME] Email" at bounding box center [215, 91] width 155 height 17
click at [161, 95] on p "[PERSON_NAME][EMAIL_ADDRESS][DOMAIN_NAME]" at bounding box center [193, 92] width 110 height 7
click at [145, 96] on p "[PERSON_NAME][EMAIL_ADDRESS][DOMAIN_NAME]" at bounding box center [193, 92] width 110 height 7
drag, startPoint x: 138, startPoint y: 94, endPoint x: 192, endPoint y: 94, distance: 53.7
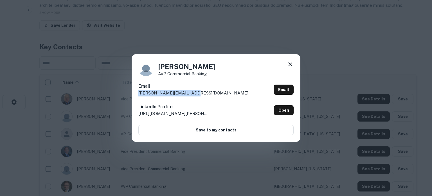
click at [192, 94] on div "Email [PERSON_NAME][EMAIL_ADDRESS][DOMAIN_NAME] Email" at bounding box center [215, 91] width 155 height 17
copy p "[PERSON_NAME][EMAIL_ADDRESS][DOMAIN_NAME]"
click at [292, 66] on icon at bounding box center [290, 64] width 4 height 4
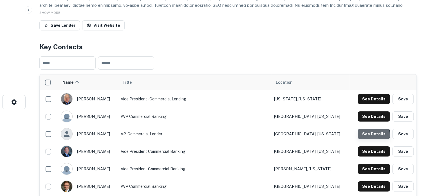
click at [368, 135] on button "See Details" at bounding box center [374, 134] width 32 height 10
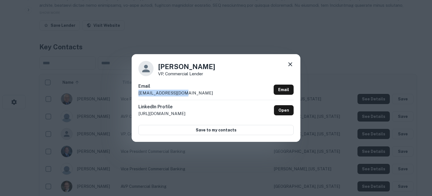
drag, startPoint x: 137, startPoint y: 93, endPoint x: 194, endPoint y: 95, distance: 56.6
click at [194, 95] on div "Jackie Lantzy VP, Commercial Lender Email jlantzy@bankcnb.com Email LinkedIn Pr…" at bounding box center [216, 97] width 169 height 87
copy p "jlantzy@bankcnb.com"
click at [293, 65] on icon at bounding box center [290, 64] width 7 height 7
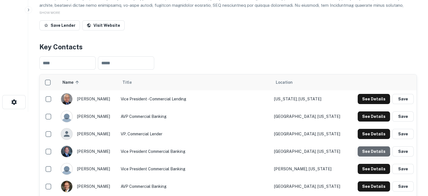
click at [372, 149] on button "See Details" at bounding box center [374, 151] width 32 height 10
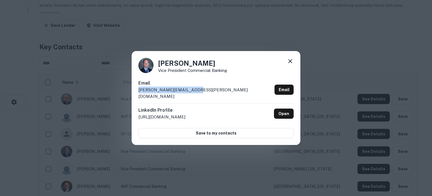
drag, startPoint x: 138, startPoint y: 94, endPoint x: 194, endPoint y: 94, distance: 55.7
click at [194, 94] on div "Joel Zupich Vice President Commercial Banking Email joel.zupich@cnbbank.bank Em…" at bounding box center [216, 98] width 169 height 94
copy p "joel.zupich@cnbbank.bank"
click at [290, 64] on icon at bounding box center [290, 61] width 7 height 7
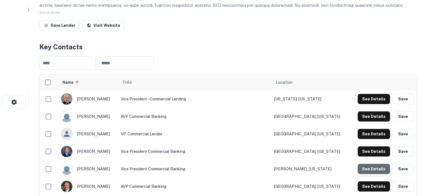
click at [372, 165] on button "See Details" at bounding box center [374, 168] width 32 height 10
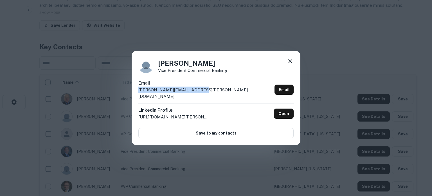
drag, startPoint x: 137, startPoint y: 94, endPoint x: 214, endPoint y: 94, distance: 76.2
click at [214, 94] on div "Joseph Haines Vice President Commercial Banking Email joseph.haines@cnbbank.ban…" at bounding box center [216, 98] width 169 height 94
copy p "joseph.haines@cnbbank.bank"
click at [291, 64] on icon at bounding box center [290, 61] width 7 height 7
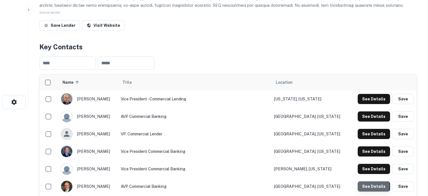
click at [362, 186] on button "See Details" at bounding box center [374, 186] width 32 height 10
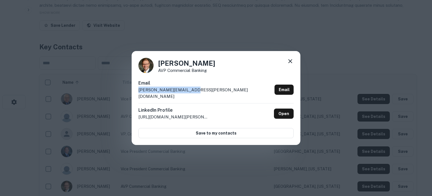
drag, startPoint x: 142, startPoint y: 94, endPoint x: 192, endPoint y: 92, distance: 49.8
click at [192, 92] on div "Kyle Kunes AVP Commercial Banking Email kyle.kunes@cnbbank.bank Email LinkedIn …" at bounding box center [216, 98] width 169 height 94
copy p "kyle.kunes@cnbbank.bank"
click at [289, 63] on icon at bounding box center [290, 61] width 4 height 4
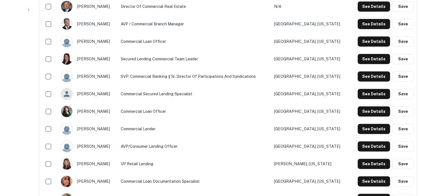
scroll to position [225, 0]
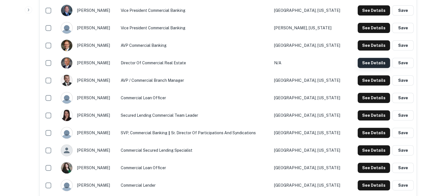
click at [363, 64] on button "See Details" at bounding box center [374, 63] width 32 height 10
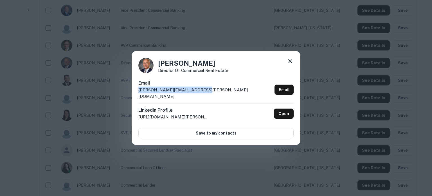
drag, startPoint x: 138, startPoint y: 94, endPoint x: 205, endPoint y: 93, distance: 67.2
click at [205, 93] on div "Russ Gentner Director of Commercial Real Estate Email russell.gentner@cnbbank.b…" at bounding box center [216, 98] width 169 height 94
copy p "russell.gentner@cnbbank.bank"
click at [290, 63] on icon at bounding box center [290, 61] width 4 height 4
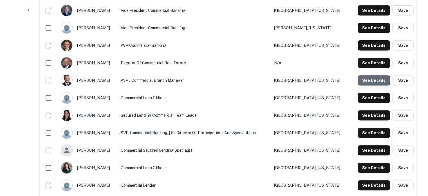
click at [374, 80] on button "See Details" at bounding box center [374, 80] width 32 height 10
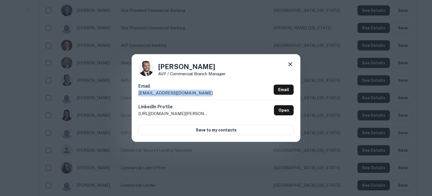
drag, startPoint x: 138, startPoint y: 94, endPoint x: 204, endPoint y: 93, distance: 66.1
click at [204, 93] on div "Tyler Kirkwood AVP / Commercial Branch Manager Email tyler.kirkwood@cnbbank.ban…" at bounding box center [216, 97] width 169 height 87
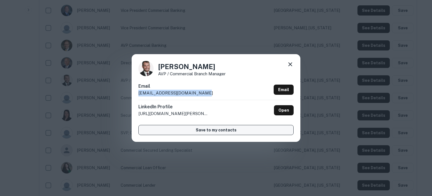
copy p "tyler.kirkwood@cnbbank.bank"
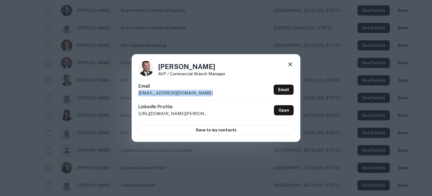
click at [291, 64] on icon at bounding box center [290, 64] width 7 height 7
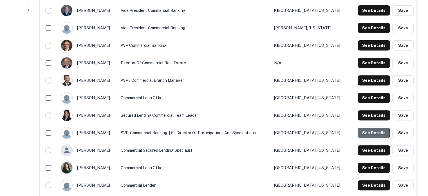
click at [360, 134] on button "See Details" at bounding box center [374, 132] width 32 height 10
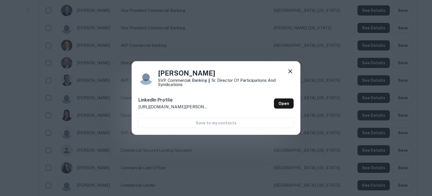
click at [291, 71] on icon at bounding box center [290, 71] width 4 height 4
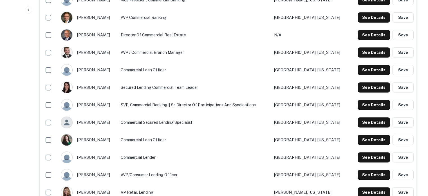
scroll to position [253, 0]
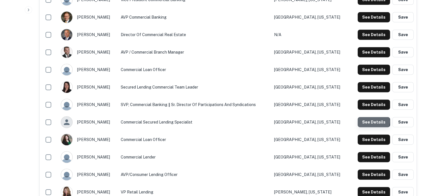
click at [369, 121] on button "See Details" at bounding box center [374, 122] width 32 height 10
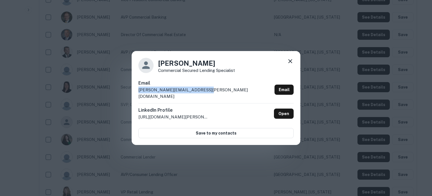
drag, startPoint x: 138, startPoint y: 95, endPoint x: 207, endPoint y: 94, distance: 69.5
click at [207, 94] on div "Taylor Siegfried Commercial Secured Lending Specialist Email taylor.siegfried@c…" at bounding box center [216, 98] width 169 height 94
copy p "taylor.siegfried@cnbbank.bank"
click at [290, 63] on icon at bounding box center [290, 61] width 4 height 4
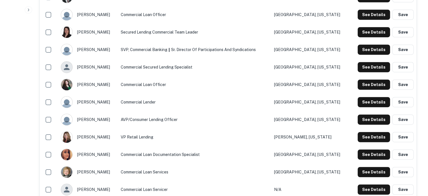
scroll to position [309, 0]
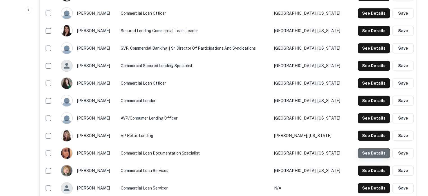
click at [366, 155] on button "See Details" at bounding box center [374, 153] width 32 height 10
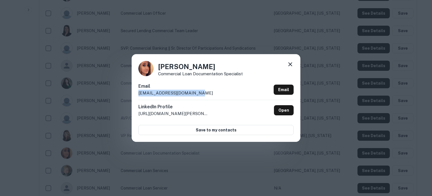
drag, startPoint x: 139, startPoint y: 94, endPoint x: 204, endPoint y: 93, distance: 65.3
click at [204, 93] on div "Email ashley.bloom@cnbbank.bank Email" at bounding box center [215, 91] width 155 height 17
click at [290, 66] on icon at bounding box center [290, 64] width 7 height 7
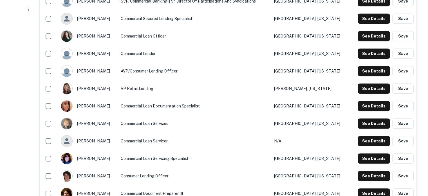
scroll to position [366, 0]
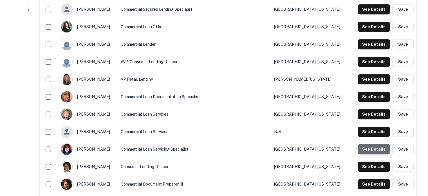
click at [375, 152] on button "See Details" at bounding box center [374, 149] width 32 height 10
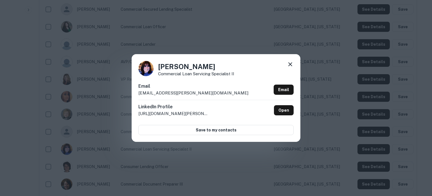
drag, startPoint x: 178, startPoint y: 66, endPoint x: 213, endPoint y: 67, distance: 35.7
click at [213, 67] on div "Lauren McKeown Commercial Loan Servicing Specialist II" at bounding box center [215, 68] width 155 height 15
drag, startPoint x: 159, startPoint y: 74, endPoint x: 239, endPoint y: 73, distance: 80.5
click at [239, 73] on div "Lauren McKeown Commercial Loan Servicing Specialist II" at bounding box center [215, 68] width 155 height 15
drag, startPoint x: 137, startPoint y: 93, endPoint x: 209, endPoint y: 93, distance: 72.6
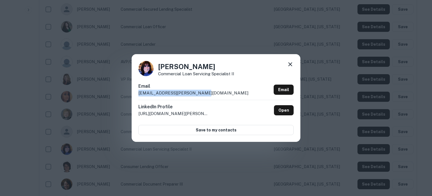
click at [209, 93] on div "Lauren McKeown Commercial Loan Servicing Specialist II Email lauren.mckeown@cnb…" at bounding box center [216, 97] width 169 height 87
click at [289, 65] on icon at bounding box center [290, 64] width 7 height 7
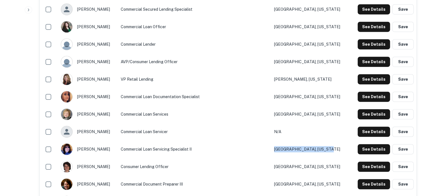
drag, startPoint x: 336, startPoint y: 150, endPoint x: 285, endPoint y: 151, distance: 50.9
click at [285, 151] on td "Curwensville, Pennsylvania" at bounding box center [310, 148] width 78 height 17
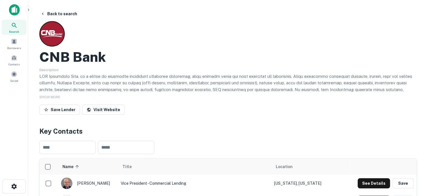
scroll to position [0, 0]
click at [11, 23] on icon at bounding box center [14, 25] width 7 height 7
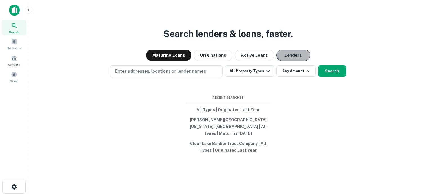
click at [293, 56] on button "Lenders" at bounding box center [293, 55] width 34 height 11
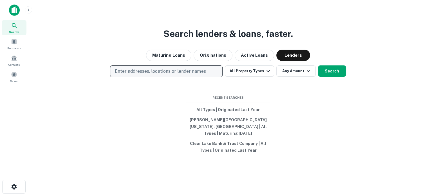
click at [153, 75] on p "Enter addresses, locations or lender names" at bounding box center [160, 71] width 91 height 7
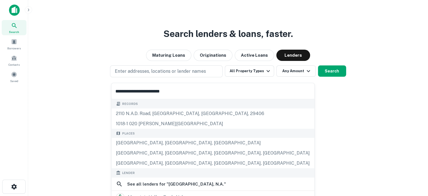
scroll to position [56, 0]
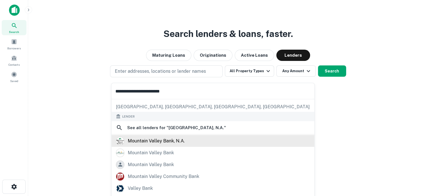
type input "**********"
click at [182, 140] on div "mountain valley bank, n.a." at bounding box center [156, 140] width 57 height 8
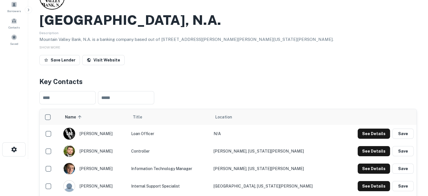
scroll to position [84, 0]
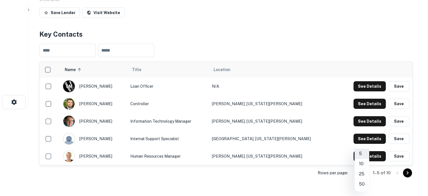
click at [360, 111] on body "Search Borrowers Contacts Saved Back to search Mountain Valley Bank, N.a. Descr…" at bounding box center [214, 14] width 428 height 196
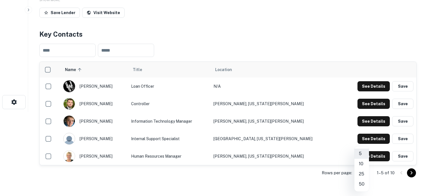
click at [361, 175] on li "25" at bounding box center [361, 174] width 15 height 10
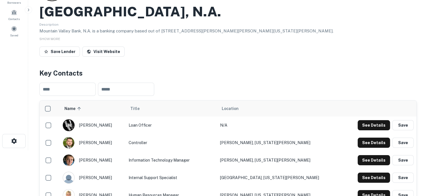
scroll to position [0, 0]
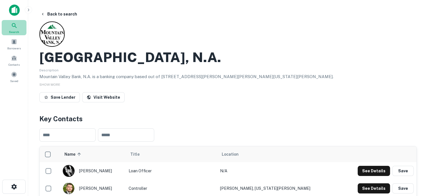
click at [13, 29] on div "Search" at bounding box center [14, 27] width 25 height 15
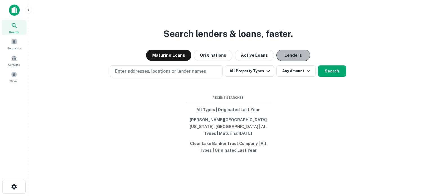
click at [283, 60] on button "Lenders" at bounding box center [293, 55] width 34 height 11
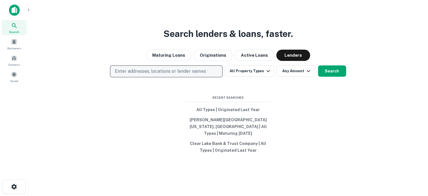
click at [200, 70] on button "Enter addresses, locations or lender names" at bounding box center [166, 71] width 113 height 12
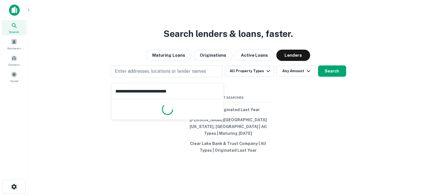
type input "**********"
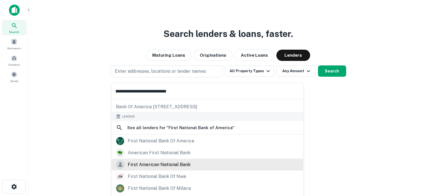
scroll to position [28, 0]
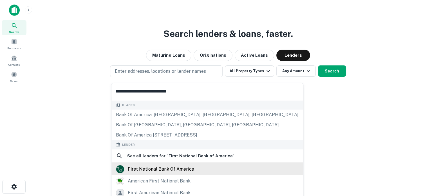
click at [178, 167] on div "first national bank of america" at bounding box center [161, 168] width 66 height 8
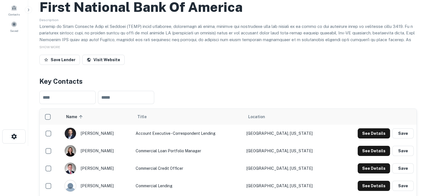
scroll to position [84, 0]
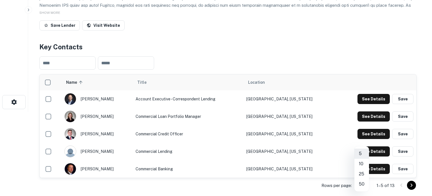
click at [360, 111] on body "Search Borrowers Contacts Saved Back to search First National Bank Of America D…" at bounding box center [216, 14] width 432 height 196
click at [360, 174] on li "25" at bounding box center [361, 174] width 15 height 10
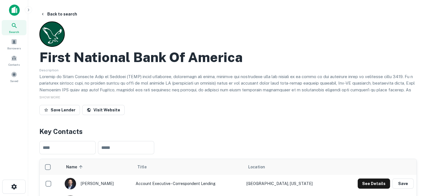
scroll to position [0, 0]
drag, startPoint x: 40, startPoint y: 50, endPoint x: 39, endPoint y: 53, distance: 3.3
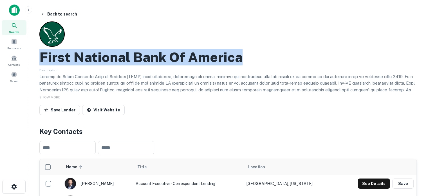
drag, startPoint x: 39, startPoint y: 53, endPoint x: 262, endPoint y: 63, distance: 224.1
copy h2 "First National Bank Of America"
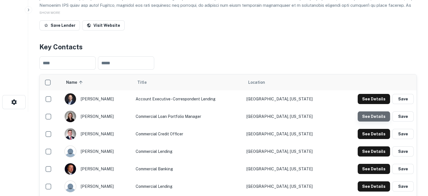
click at [375, 119] on button "See Details" at bounding box center [374, 116] width 32 height 10
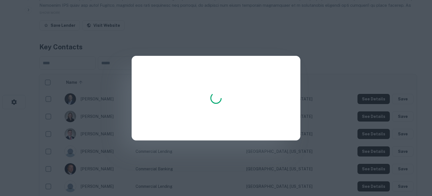
click at [332, 59] on div at bounding box center [216, 98] width 432 height 196
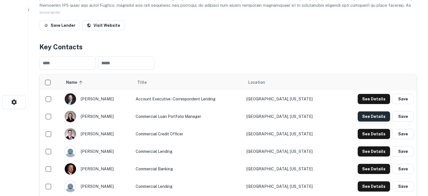
click at [368, 113] on button "See Details" at bounding box center [374, 116] width 32 height 10
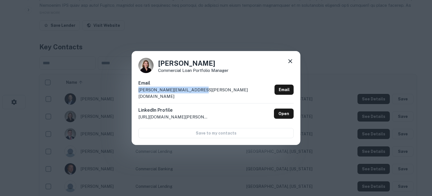
drag, startPoint x: 138, startPoint y: 93, endPoint x: 195, endPoint y: 92, distance: 56.8
click at [195, 92] on div "Email heather.stowe-fox@fnba.com Email" at bounding box center [215, 91] width 155 height 23
copy p "heather.stowe-fox@fnba.com"
click at [289, 63] on icon at bounding box center [290, 61] width 7 height 7
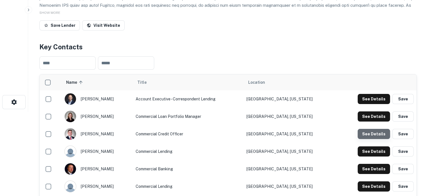
click at [388, 136] on button "See Details" at bounding box center [374, 134] width 32 height 10
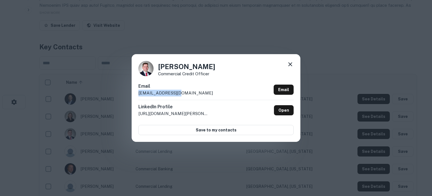
drag, startPoint x: 137, startPoint y: 94, endPoint x: 178, endPoint y: 94, distance: 40.5
click at [178, 94] on div "Jason Fitnich Commercial Credit Officer Email jfitnich@fnba.com Email LinkedIn …" at bounding box center [216, 97] width 169 height 87
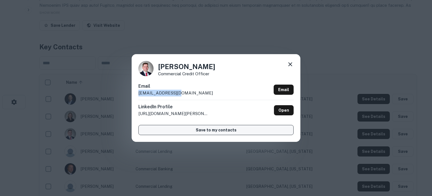
copy p "jfitnich@fnba.com"
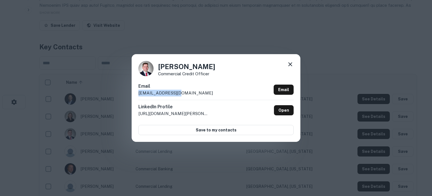
click at [289, 66] on icon at bounding box center [290, 64] width 7 height 7
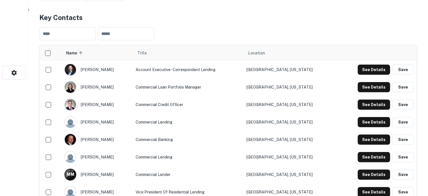
scroll to position [169, 0]
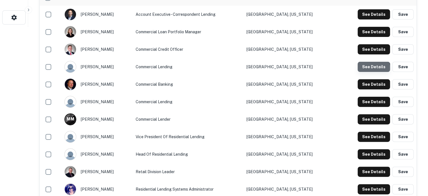
click at [369, 69] on button "See Details" at bounding box center [374, 67] width 32 height 10
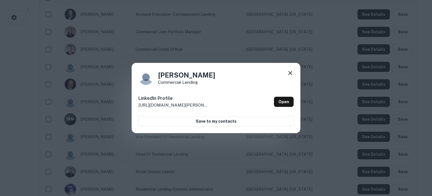
click at [297, 73] on div "Julie Richards Commercial lending LinkedIn Profile http://www.linkedin.com/in/j…" at bounding box center [216, 98] width 169 height 70
click at [293, 75] on icon at bounding box center [290, 72] width 7 height 7
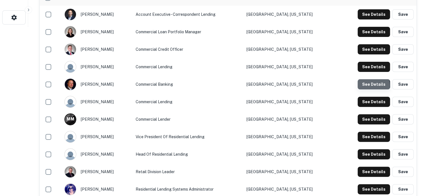
click at [363, 86] on button "See Details" at bounding box center [374, 84] width 32 height 10
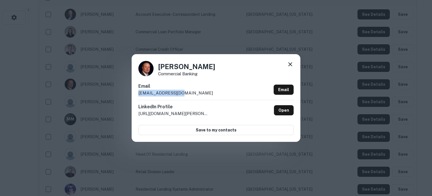
drag, startPoint x: 137, startPoint y: 93, endPoint x: 195, endPoint y: 94, distance: 58.0
click at [195, 94] on div "Michael McCarthy Commercial Banking Email mmccarthy@fnba.com Email LinkedIn Pro…" at bounding box center [216, 97] width 169 height 87
copy p "mmccarthy@fnba.com"
click at [289, 66] on icon at bounding box center [290, 64] width 7 height 7
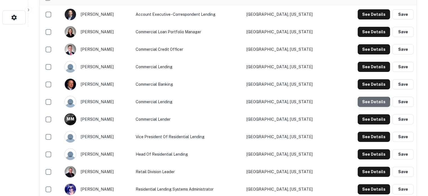
click at [370, 103] on button "See Details" at bounding box center [374, 101] width 32 height 10
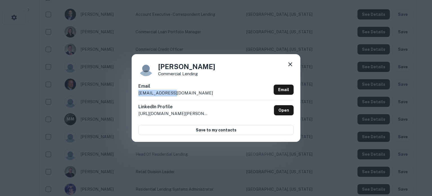
drag, startPoint x: 138, startPoint y: 94, endPoint x: 184, endPoint y: 96, distance: 45.3
click at [184, 96] on div "Email njones@fnba.com Email" at bounding box center [215, 91] width 155 height 17
copy p "njones@fnba.com"
click at [291, 67] on icon at bounding box center [290, 64] width 7 height 7
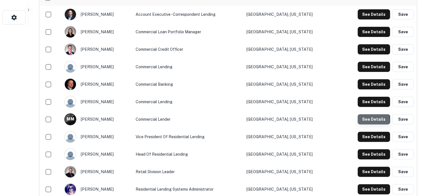
click at [367, 120] on button "See Details" at bounding box center [374, 119] width 32 height 10
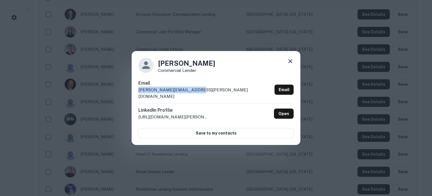
drag, startPoint x: 136, startPoint y: 93, endPoint x: 210, endPoint y: 96, distance: 74.9
click at [210, 96] on div "Michael McDowell Commercial Lender Email michael.mcdowell@fnba.com Email Linked…" at bounding box center [216, 98] width 169 height 94
copy p "michael.mcdowell@fnba.com"
click at [291, 63] on icon at bounding box center [290, 61] width 4 height 4
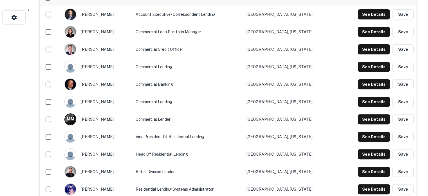
drag, startPoint x: 370, startPoint y: 137, endPoint x: 232, endPoint y: 161, distance: 140.1
click at [233, 161] on tbody "jeff barnes Account Executive - Correspondent Lending East Lansing, Michigan Se…" at bounding box center [228, 119] width 377 height 227
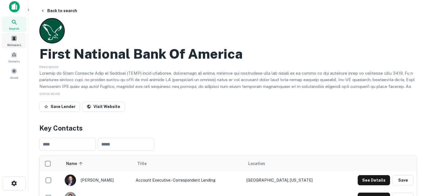
scroll to position [0, 0]
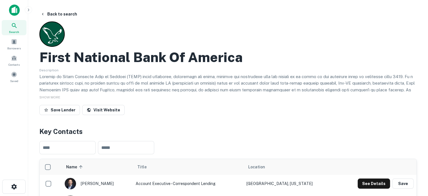
click at [15, 30] on span "Search" at bounding box center [14, 32] width 10 height 5
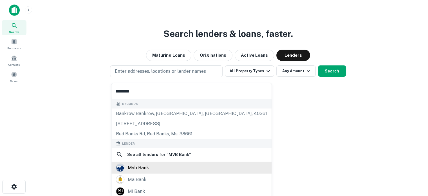
type input "********"
click at [143, 167] on div "mvb bank" at bounding box center [138, 167] width 21 height 8
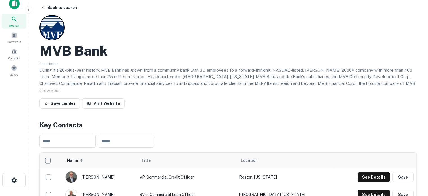
scroll to position [113, 0]
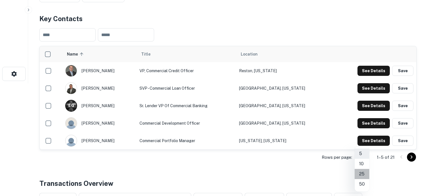
click at [363, 173] on li "25" at bounding box center [362, 174] width 15 height 10
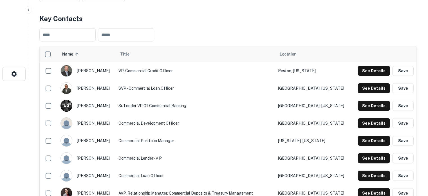
click at [168, 96] on td "SVP - Commercial Loan Officer" at bounding box center [196, 87] width 160 height 17
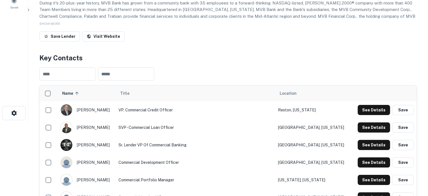
scroll to position [28, 0]
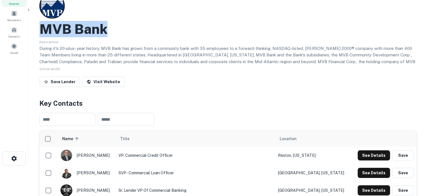
drag, startPoint x: 42, startPoint y: 32, endPoint x: 113, endPoint y: 33, distance: 70.0
click at [113, 33] on div "MVB Bank" at bounding box center [227, 29] width 377 height 16
copy h2 "MVB Bank"
click at [364, 156] on button "See Details" at bounding box center [374, 155] width 32 height 10
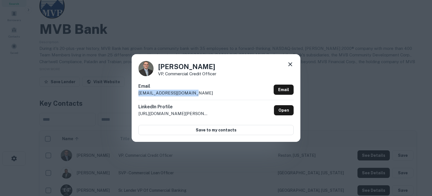
drag, startPoint x: 139, startPoint y: 93, endPoint x: 200, endPoint y: 93, distance: 61.0
click at [200, 93] on div "Email [EMAIL_ADDRESS][DOMAIN_NAME] Email" at bounding box center [215, 91] width 155 height 17
copy p "[EMAIL_ADDRESS][DOMAIN_NAME]"
click at [292, 63] on icon at bounding box center [290, 64] width 4 height 4
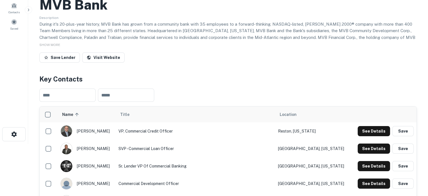
scroll to position [84, 0]
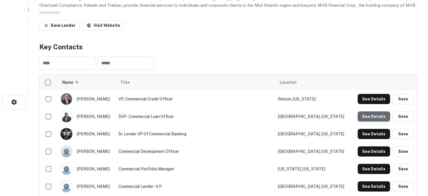
click at [361, 119] on button "See Details" at bounding box center [374, 116] width 32 height 10
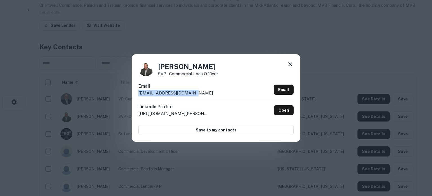
drag, startPoint x: 137, startPoint y: 95, endPoint x: 195, endPoint y: 93, distance: 57.7
click at [195, 93] on div "[PERSON_NAME] SVP - Commercial Loan Officer Email [EMAIL_ADDRESS][DOMAIN_NAME] …" at bounding box center [216, 97] width 169 height 87
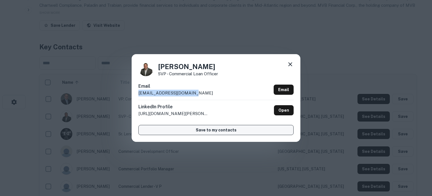
copy p "[EMAIL_ADDRESS][DOMAIN_NAME]"
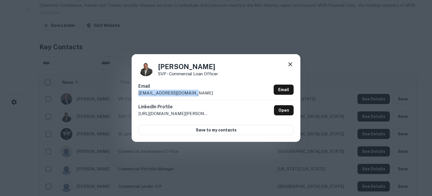
click at [291, 63] on icon at bounding box center [290, 64] width 7 height 7
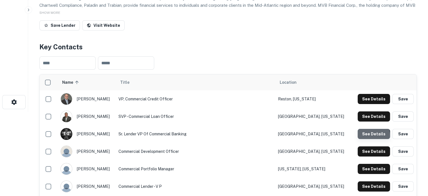
click at [368, 136] on button "See Details" at bounding box center [374, 134] width 32 height 10
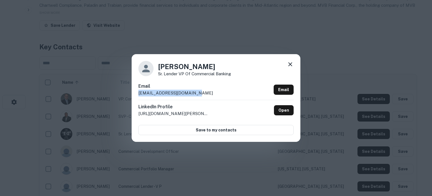
drag, startPoint x: 138, startPoint y: 93, endPoint x: 199, endPoint y: 93, distance: 60.8
click at [199, 93] on div "[PERSON_NAME] Lender VP of Commercial Banking Email [EMAIL_ADDRESS][DOMAIN_NAME…" at bounding box center [216, 97] width 169 height 87
copy p "[EMAIL_ADDRESS][DOMAIN_NAME]"
click at [293, 64] on icon at bounding box center [290, 64] width 7 height 7
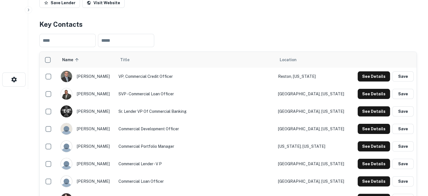
scroll to position [141, 0]
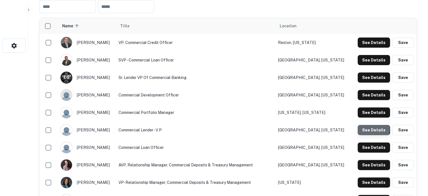
click at [363, 129] on button "See Details" at bounding box center [374, 130] width 32 height 10
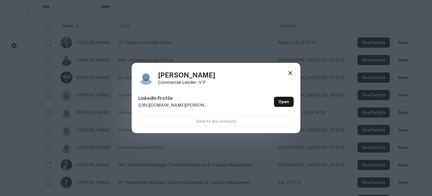
click at [289, 73] on icon at bounding box center [290, 72] width 7 height 7
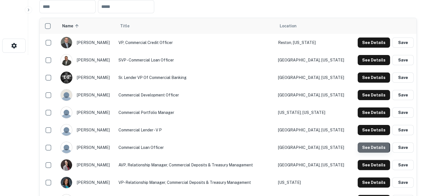
click at [366, 147] on button "See Details" at bounding box center [374, 147] width 32 height 10
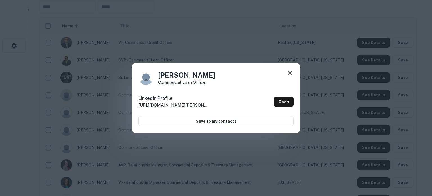
click at [291, 72] on icon at bounding box center [290, 72] width 7 height 7
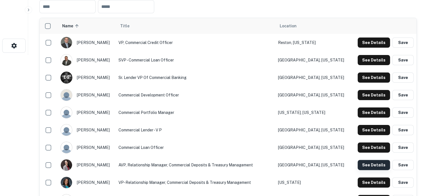
click at [361, 164] on button "See Details" at bounding box center [374, 165] width 32 height 10
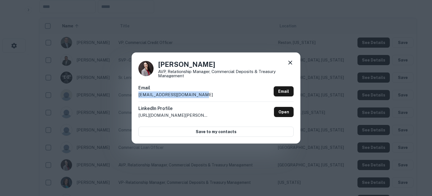
drag, startPoint x: 136, startPoint y: 96, endPoint x: 214, endPoint y: 97, distance: 78.2
click at [214, 97] on div "[PERSON_NAME] AVP, Relationship Manager, Commercial Deposits & Treasury Managem…" at bounding box center [216, 97] width 169 height 91
copy p "[EMAIL_ADDRESS][DOMAIN_NAME]"
click at [289, 65] on icon at bounding box center [290, 62] width 7 height 7
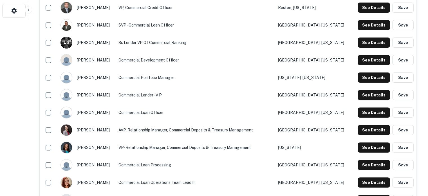
scroll to position [225, 0]
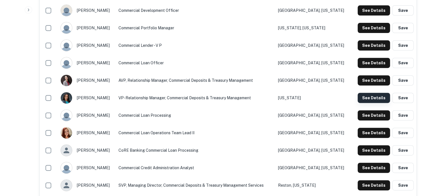
click at [366, 99] on button "See Details" at bounding box center [374, 98] width 32 height 10
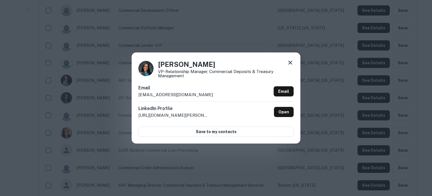
click at [140, 94] on p "[EMAIL_ADDRESS][DOMAIN_NAME]" at bounding box center [175, 94] width 75 height 7
drag, startPoint x: 139, startPoint y: 94, endPoint x: 204, endPoint y: 96, distance: 64.7
click at [204, 96] on div "Email [EMAIL_ADDRESS][DOMAIN_NAME] Email" at bounding box center [215, 92] width 155 height 17
copy p "[EMAIL_ADDRESS][DOMAIN_NAME]"
click at [292, 63] on icon at bounding box center [290, 62] width 7 height 7
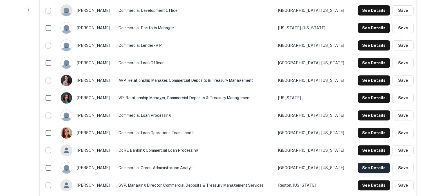
click at [364, 165] on button "See Details" at bounding box center [374, 167] width 32 height 10
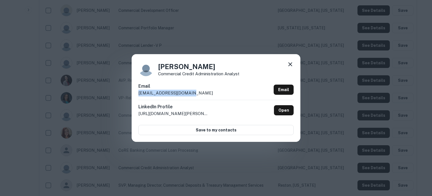
drag, startPoint x: 138, startPoint y: 93, endPoint x: 194, endPoint y: 93, distance: 56.5
click at [194, 93] on div "[PERSON_NAME] Commercial Credit Administration Analyst Email [EMAIL_ADDRESS][DO…" at bounding box center [216, 97] width 169 height 87
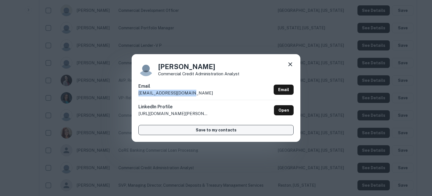
copy p "[EMAIL_ADDRESS][DOMAIN_NAME]"
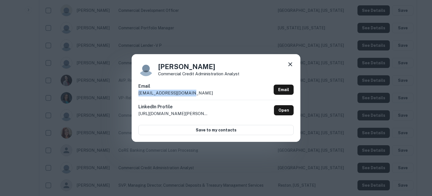
click at [291, 64] on icon at bounding box center [290, 64] width 7 height 7
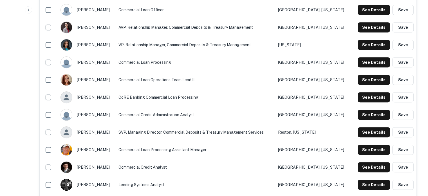
scroll to position [281, 0]
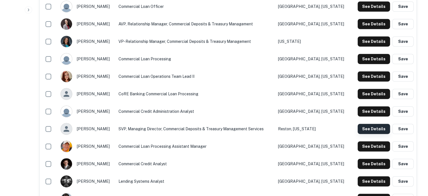
click at [364, 132] on button "See Details" at bounding box center [374, 128] width 32 height 10
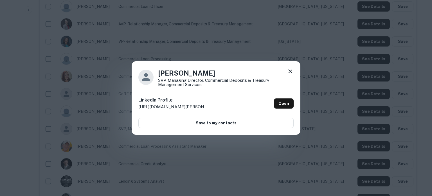
click at [291, 71] on icon at bounding box center [290, 71] width 7 height 7
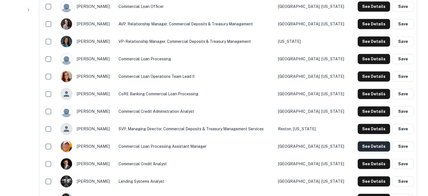
click at [364, 147] on button "See Details" at bounding box center [374, 146] width 32 height 10
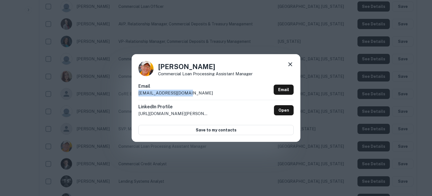
drag, startPoint x: 138, startPoint y: 94, endPoint x: 200, endPoint y: 93, distance: 61.9
click at [200, 93] on div "[PERSON_NAME] Commercial Loan Processing Assistant Manager Email [EMAIL_ADDRESS…" at bounding box center [216, 97] width 169 height 87
copy p "[EMAIL_ADDRESS][DOMAIN_NAME]"
click at [288, 65] on icon at bounding box center [290, 64] width 7 height 7
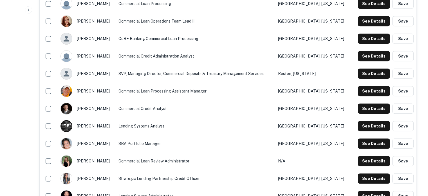
scroll to position [338, 0]
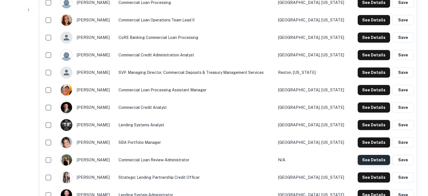
click at [368, 160] on button "See Details" at bounding box center [374, 159] width 32 height 10
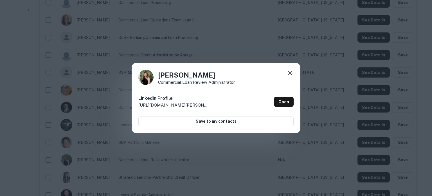
click at [289, 73] on icon at bounding box center [290, 73] width 4 height 4
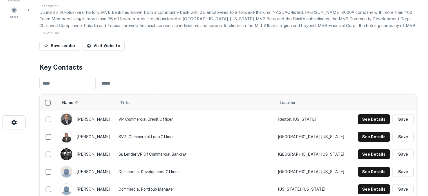
scroll to position [0, 0]
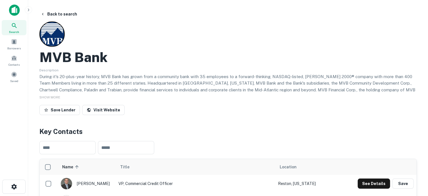
click at [11, 28] on icon at bounding box center [14, 25] width 7 height 7
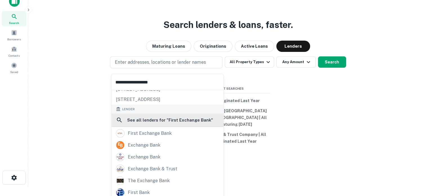
scroll to position [28, 0]
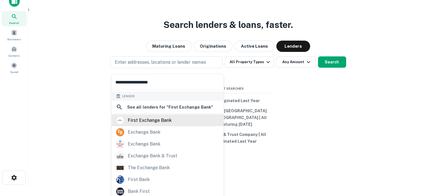
type input "**********"
click at [174, 120] on div "first exchange bank" at bounding box center [167, 120] width 103 height 8
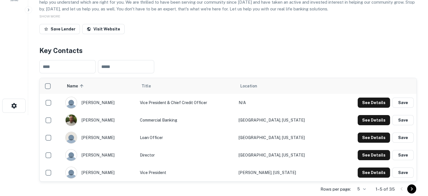
scroll to position [113, 0]
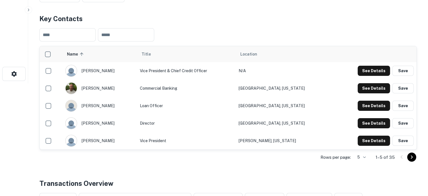
click at [370, 155] on div "Rows per page: 5 * 1–5 of 35" at bounding box center [227, 156] width 377 height 15
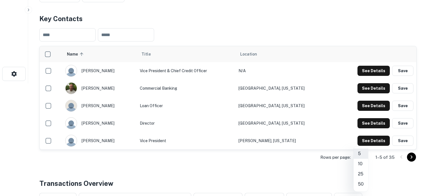
click at [362, 182] on li "50" at bounding box center [361, 184] width 15 height 10
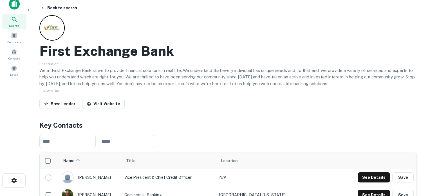
scroll to position [0, 0]
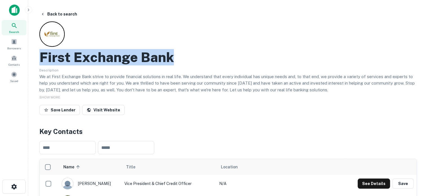
drag, startPoint x: 35, startPoint y: 57, endPoint x: 174, endPoint y: 55, distance: 139.5
copy h2 "First Exchange Bank"
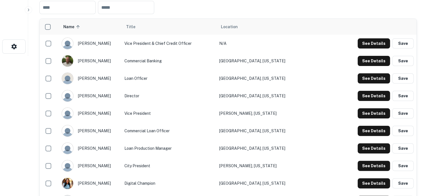
scroll to position [141, 0]
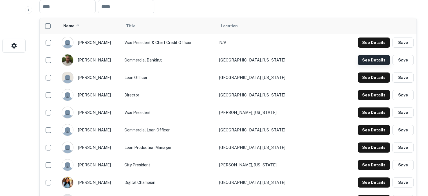
click at [372, 59] on button "See Details" at bounding box center [374, 60] width 32 height 10
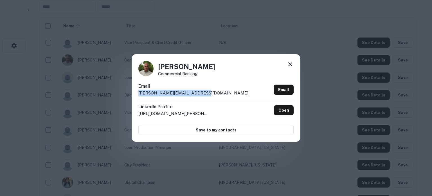
drag, startPoint x: 139, startPoint y: 94, endPoint x: 211, endPoint y: 95, distance: 72.0
click at [211, 95] on div "Email crice@firstexchangebank.com Email" at bounding box center [215, 91] width 155 height 17
copy p "crice@firstexchangebank.com"
click at [291, 63] on icon at bounding box center [290, 64] width 4 height 4
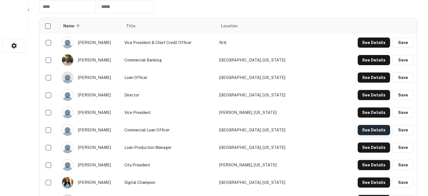
click at [367, 131] on button "See Details" at bounding box center [374, 130] width 32 height 10
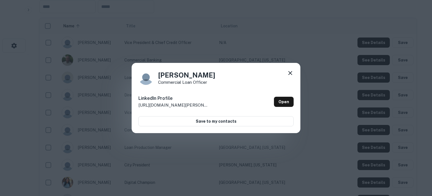
click at [288, 73] on icon at bounding box center [290, 72] width 7 height 7
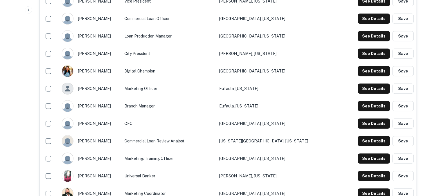
scroll to position [253, 0]
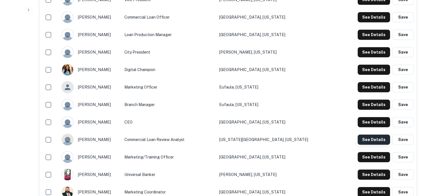
click at [363, 140] on button "See Details" at bounding box center [374, 139] width 32 height 10
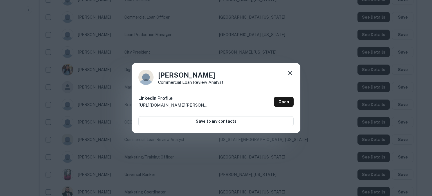
click at [289, 74] on icon at bounding box center [290, 73] width 4 height 4
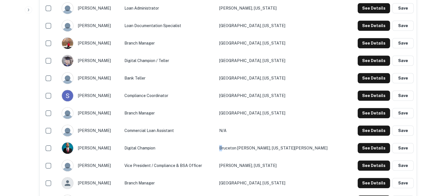
click at [259, 145] on td "Bruceton Mills, West Virginia" at bounding box center [281, 147] width 130 height 17
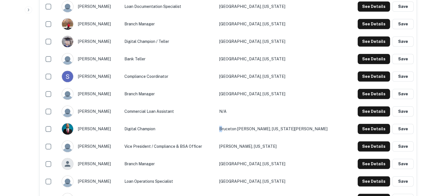
scroll to position [534, 0]
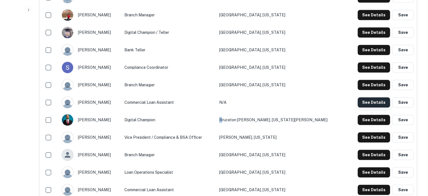
click at [368, 103] on button "See Details" at bounding box center [374, 102] width 32 height 10
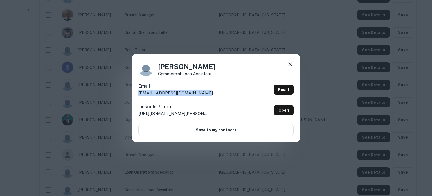
drag, startPoint x: 136, startPoint y: 94, endPoint x: 209, endPoint y: 94, distance: 73.4
click at [209, 94] on div "Tina Lewis Commercial Loan Assistant Email tinal@firstexchangebank.com Email Li…" at bounding box center [216, 97] width 169 height 87
copy p "tinal@firstexchangebank.com"
click at [292, 64] on icon at bounding box center [290, 64] width 7 height 7
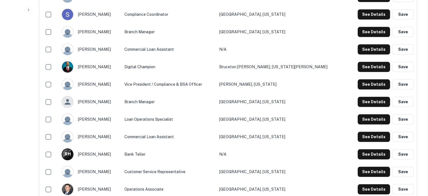
scroll to position [591, 0]
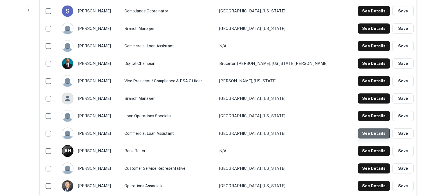
click at [365, 133] on button "See Details" at bounding box center [374, 133] width 32 height 10
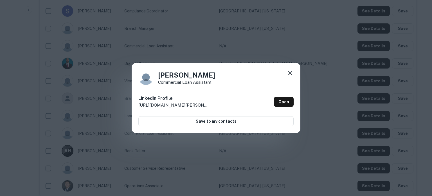
click at [290, 72] on icon at bounding box center [290, 72] width 7 height 7
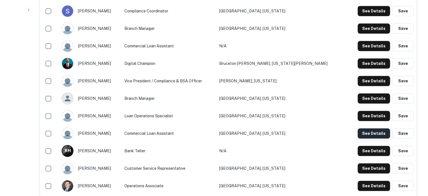
click at [362, 134] on button "See Details" at bounding box center [374, 133] width 32 height 10
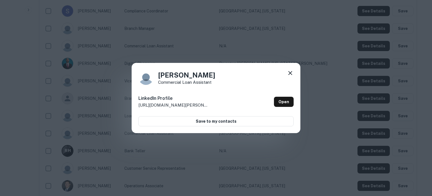
click at [192, 78] on h4 "Staci Grogg" at bounding box center [186, 75] width 57 height 10
click at [282, 104] on link "Open" at bounding box center [284, 101] width 20 height 10
click at [293, 74] on icon at bounding box center [290, 72] width 7 height 7
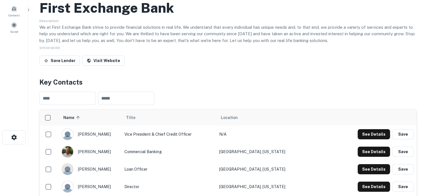
scroll to position [0, 0]
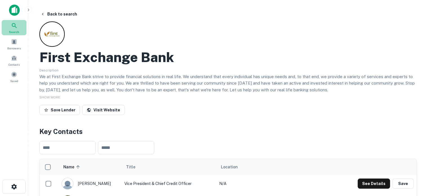
click at [20, 28] on div "Search" at bounding box center [14, 27] width 25 height 15
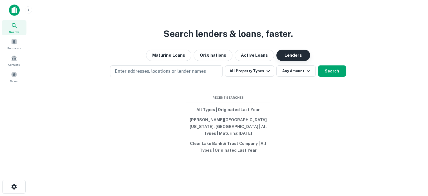
click at [301, 60] on button "Lenders" at bounding box center [293, 55] width 34 height 11
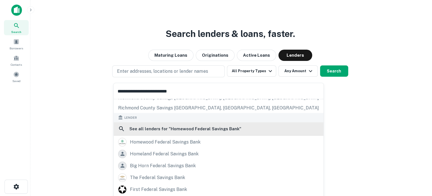
scroll to position [56, 0]
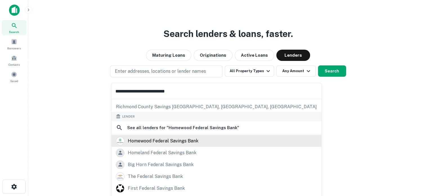
type input "**********"
click at [184, 141] on div "homewood federal savings bank" at bounding box center [163, 140] width 71 height 8
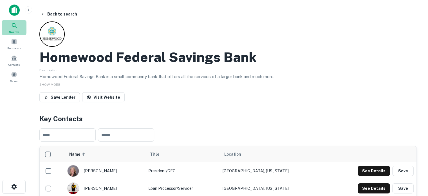
click at [19, 32] on div "Search" at bounding box center [14, 27] width 25 height 15
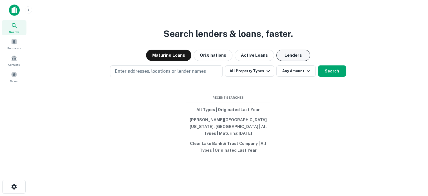
click at [284, 59] on button "Lenders" at bounding box center [293, 55] width 34 height 11
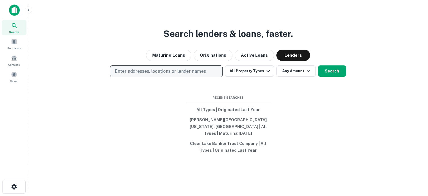
click at [170, 73] on p "Enter addresses, locations or lender names" at bounding box center [160, 71] width 91 height 7
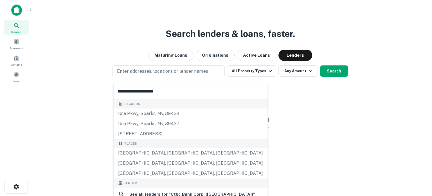
scroll to position [56, 0]
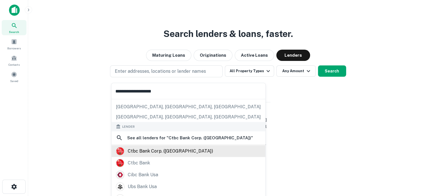
type input "**********"
click at [152, 152] on div "ctbc bank corp. ([GEOGRAPHIC_DATA])" at bounding box center [170, 150] width 85 height 8
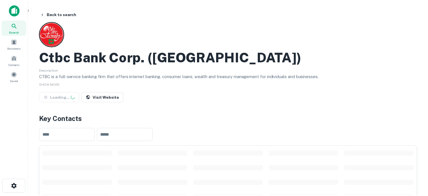
scroll to position [84, 0]
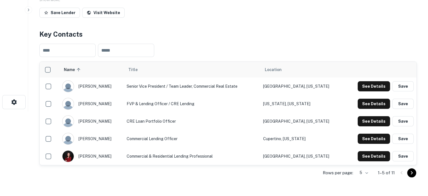
click at [366, 111] on body "Search Borrowers Contacts Saved Back to search Ctbc Bank Corp. ([GEOGRAPHIC_DAT…" at bounding box center [214, 14] width 428 height 196
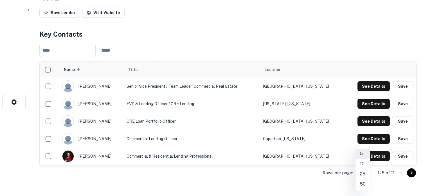
click at [364, 172] on li "25" at bounding box center [363, 174] width 15 height 10
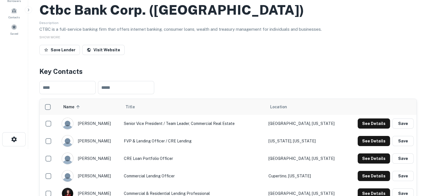
scroll to position [0, 0]
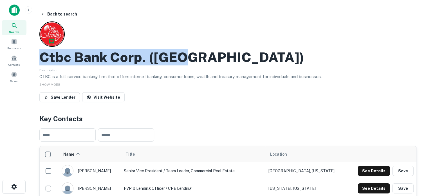
drag, startPoint x: 41, startPoint y: 56, endPoint x: 229, endPoint y: 56, distance: 188.5
click at [229, 56] on div "Ctbc Bank Corp. ([GEOGRAPHIC_DATA])" at bounding box center [227, 57] width 377 height 16
copy h2 "Ctbc Bank Corp. ([GEOGRAPHIC_DATA])"
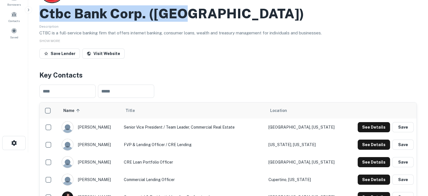
scroll to position [84, 0]
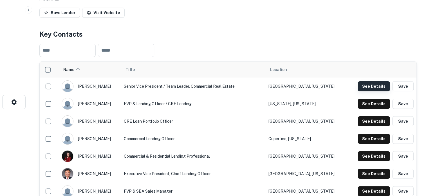
click at [372, 89] on button "See Details" at bounding box center [374, 86] width 32 height 10
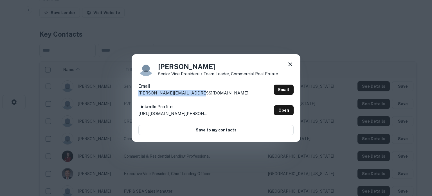
drag, startPoint x: 136, startPoint y: 93, endPoint x: 202, endPoint y: 93, distance: 65.5
click at [202, 93] on div "[PERSON_NAME] Senior Vice President / Team Leader, Commercial Real Estate Email…" at bounding box center [216, 97] width 169 height 87
copy p "[PERSON_NAME][EMAIL_ADDRESS][DOMAIN_NAME]"
click at [290, 65] on icon at bounding box center [290, 64] width 4 height 4
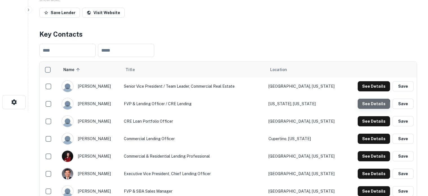
click at [363, 107] on button "See Details" at bounding box center [374, 103] width 32 height 10
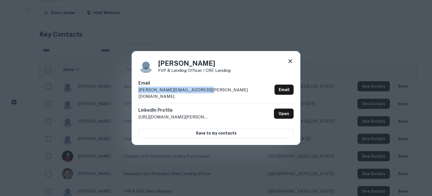
drag, startPoint x: 135, startPoint y: 95, endPoint x: 210, endPoint y: 95, distance: 75.4
click at [210, 95] on div "[PERSON_NAME] FVP & Lending Officer / CRE Lending Email [PERSON_NAME][EMAIL_ADD…" at bounding box center [216, 98] width 169 height 94
copy p "[PERSON_NAME][EMAIL_ADDRESS][PERSON_NAME][DOMAIN_NAME]"
click at [291, 64] on icon at bounding box center [290, 61] width 7 height 7
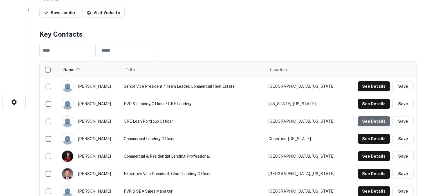
click at [366, 124] on button "See Details" at bounding box center [374, 121] width 32 height 10
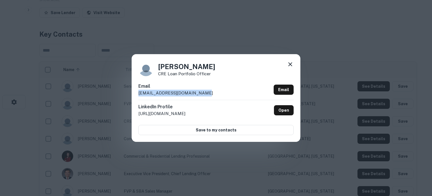
drag, startPoint x: 140, startPoint y: 95, endPoint x: 206, endPoint y: 94, distance: 66.7
click at [206, 94] on div "[PERSON_NAME] CRE Loan Portfolio Officer Email [EMAIL_ADDRESS][DOMAIN_NAME] Ema…" at bounding box center [216, 97] width 169 height 87
copy p "[EMAIL_ADDRESS][DOMAIN_NAME]"
click at [291, 63] on icon at bounding box center [290, 64] width 7 height 7
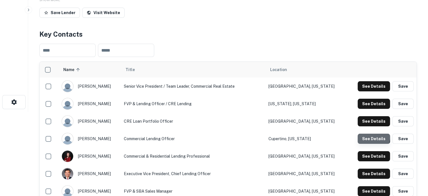
click at [360, 135] on button "See Details" at bounding box center [374, 138] width 32 height 10
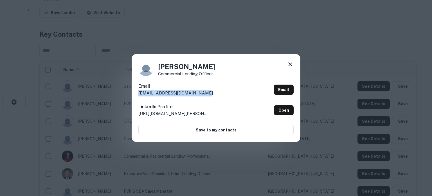
drag, startPoint x: 138, startPoint y: 94, endPoint x: 199, endPoint y: 93, distance: 60.8
click at [199, 93] on div "[PERSON_NAME] Commercial Lending Officer Email [EMAIL_ADDRESS][DOMAIN_NAME] Ema…" at bounding box center [216, 97] width 169 height 87
copy p "[EMAIL_ADDRESS][DOMAIN_NAME]"
click at [290, 66] on icon at bounding box center [290, 64] width 7 height 7
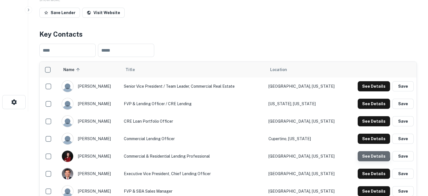
click at [361, 153] on button "See Details" at bounding box center [374, 156] width 32 height 10
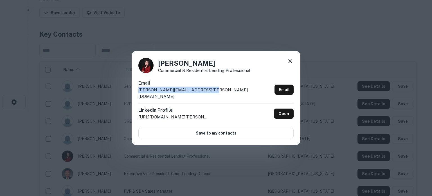
drag, startPoint x: 135, startPoint y: 95, endPoint x: 213, endPoint y: 95, distance: 77.6
click at [213, 95] on div "[PERSON_NAME] Commercial & Residential Lending Professional Email [PERSON_NAME]…" at bounding box center [216, 98] width 169 height 94
copy p "[PERSON_NAME][EMAIL_ADDRESS][PERSON_NAME][DOMAIN_NAME]"
click at [289, 64] on icon at bounding box center [290, 61] width 7 height 7
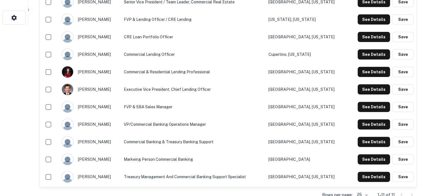
scroll to position [169, 0]
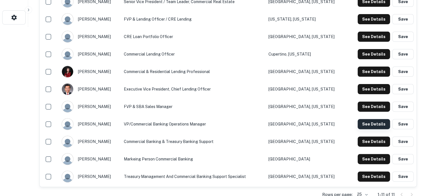
click at [363, 125] on button "See Details" at bounding box center [374, 124] width 32 height 10
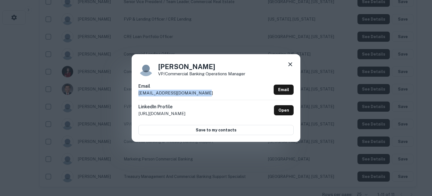
drag, startPoint x: 140, startPoint y: 94, endPoint x: 206, endPoint y: 94, distance: 66.4
click at [206, 94] on div "Email [EMAIL_ADDRESS][DOMAIN_NAME] Email" at bounding box center [215, 91] width 155 height 17
copy p "[EMAIL_ADDRESS][DOMAIN_NAME]"
click at [288, 64] on icon at bounding box center [290, 64] width 7 height 7
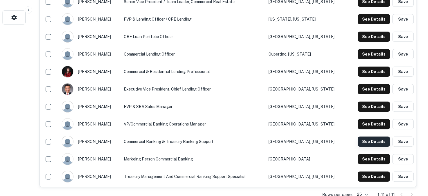
click at [367, 141] on button "See Details" at bounding box center [374, 141] width 32 height 10
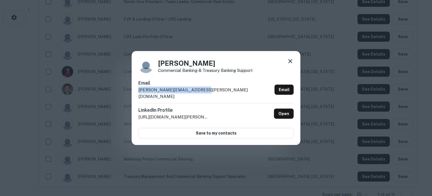
drag, startPoint x: 139, startPoint y: 93, endPoint x: 208, endPoint y: 93, distance: 68.6
click at [208, 93] on div "Email [PERSON_NAME][EMAIL_ADDRESS][PERSON_NAME][DOMAIN_NAME] Email" at bounding box center [215, 91] width 155 height 23
copy p "[PERSON_NAME][EMAIL_ADDRESS][PERSON_NAME][DOMAIN_NAME]"
click at [289, 63] on icon at bounding box center [290, 61] width 4 height 4
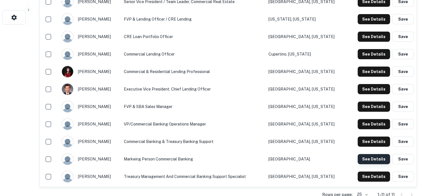
click at [361, 159] on button "See Details" at bounding box center [374, 159] width 32 height 10
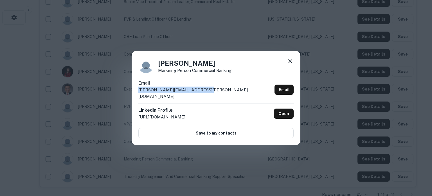
drag, startPoint x: 138, startPoint y: 95, endPoint x: 213, endPoint y: 95, distance: 75.1
click at [213, 95] on div "[PERSON_NAME] Person Commercial Banking Email [PERSON_NAME][EMAIL_ADDRESS][PERS…" at bounding box center [216, 98] width 169 height 94
copy p "[PERSON_NAME][EMAIL_ADDRESS][PERSON_NAME][DOMAIN_NAME]"
click at [290, 63] on icon at bounding box center [290, 61] width 4 height 4
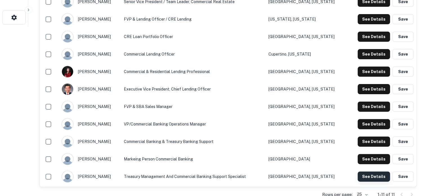
click at [358, 175] on button "See Details" at bounding box center [374, 176] width 32 height 10
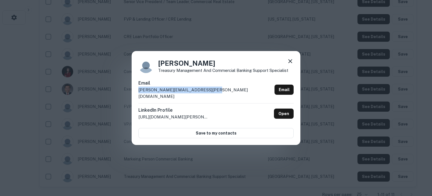
drag, startPoint x: 138, startPoint y: 93, endPoint x: 209, endPoint y: 92, distance: 70.3
click at [209, 92] on p "[PERSON_NAME][EMAIL_ADDRESS][PERSON_NAME][DOMAIN_NAME]" at bounding box center [205, 92] width 134 height 13
copy p "[PERSON_NAME][EMAIL_ADDRESS][PERSON_NAME][DOMAIN_NAME]"
click at [288, 64] on icon at bounding box center [290, 61] width 7 height 7
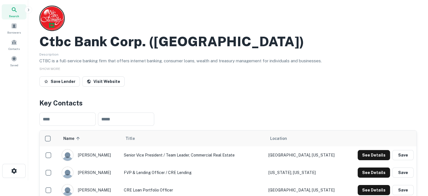
scroll to position [0, 0]
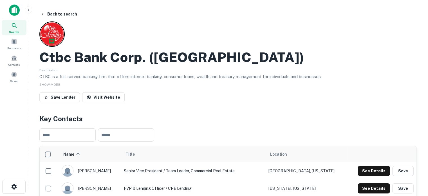
click at [16, 28] on icon at bounding box center [14, 25] width 5 height 5
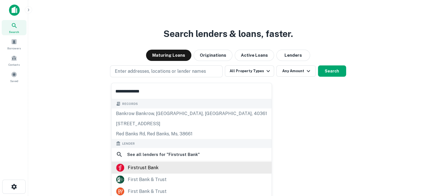
type input "**********"
click at [161, 167] on div "firstrust bank" at bounding box center [191, 167] width 151 height 8
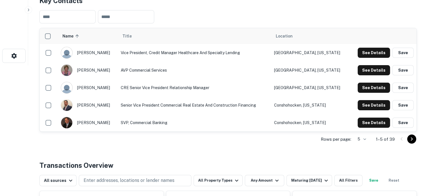
scroll to position [141, 0]
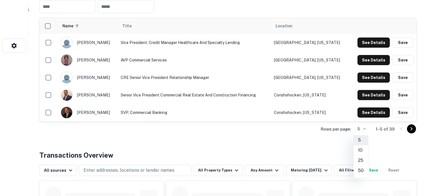
click at [360, 170] on li "50" at bounding box center [361, 170] width 15 height 10
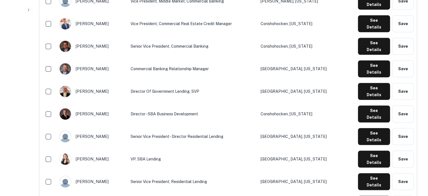
scroll to position [450, 0]
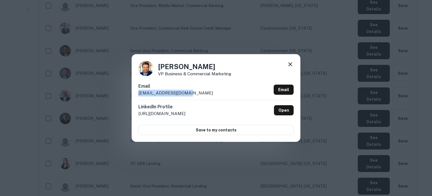
drag, startPoint x: 137, startPoint y: 93, endPoint x: 194, endPoint y: 93, distance: 56.8
click at [194, 93] on div "Spencer Turkot VP Business & Commercial Marketing Email sturkot@firstrust.com E…" at bounding box center [216, 97] width 169 height 87
copy p "sturkot@firstrust.com"
click at [290, 65] on icon at bounding box center [290, 64] width 7 height 7
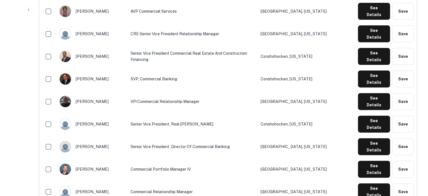
scroll to position [141, 0]
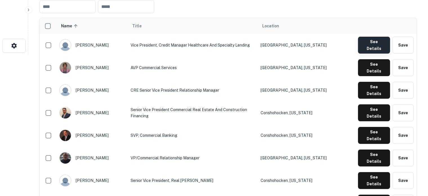
click at [365, 46] on button "See Details" at bounding box center [374, 45] width 32 height 17
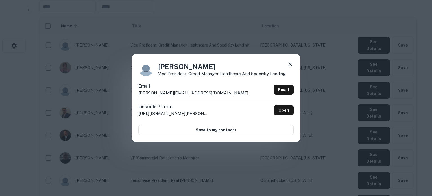
click at [309, 58] on div "Christina M Vice President, Credit Manager Healthcare and Specialty Lending Ema…" at bounding box center [216, 98] width 432 height 196
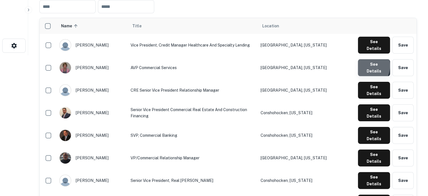
click at [363, 62] on button "See Details" at bounding box center [374, 67] width 32 height 17
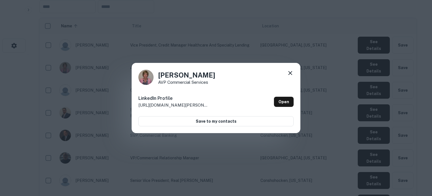
click at [293, 74] on icon at bounding box center [290, 72] width 7 height 7
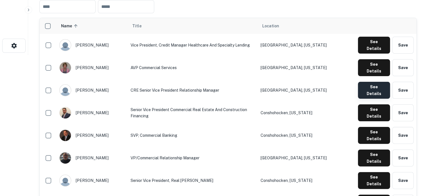
click at [363, 82] on button "See Details" at bounding box center [374, 90] width 32 height 17
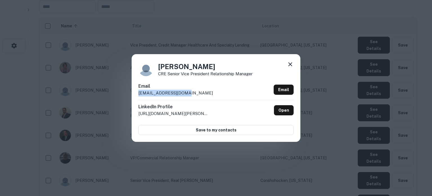
drag, startPoint x: 138, startPoint y: 93, endPoint x: 191, endPoint y: 93, distance: 53.4
click at [191, 93] on div "Eric Rubin CRE Senior Vice President Relationship Manager Email erubin@firstrus…" at bounding box center [216, 97] width 169 height 87
copy p "erubin@firstrust.com"
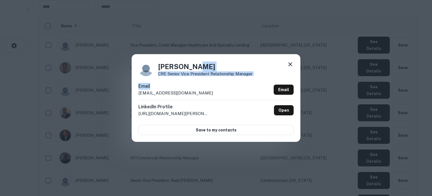
drag, startPoint x: 205, startPoint y: 60, endPoint x: 221, endPoint y: 87, distance: 30.9
click at [221, 87] on div "Eric Rubin CRE Senior Vice President Relationship Manager Email erubin@firstrus…" at bounding box center [216, 97] width 169 height 87
click at [290, 65] on icon at bounding box center [290, 64] width 7 height 7
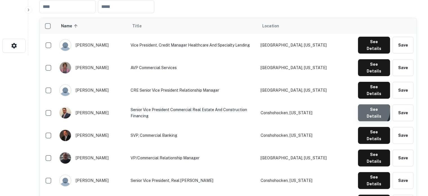
click at [369, 104] on button "See Details" at bounding box center [374, 112] width 32 height 17
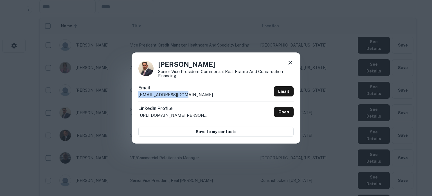
drag, startPoint x: 137, startPoint y: 95, endPoint x: 192, endPoint y: 94, distance: 55.1
click at [192, 94] on div "Joseph Rago Senior Vice President Commercial Real Estate and Construction Finan…" at bounding box center [216, 97] width 169 height 91
copy p "jrago@firstrust.com"
click at [288, 61] on icon at bounding box center [290, 62] width 7 height 7
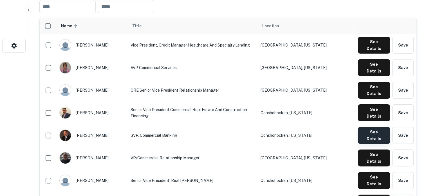
click at [378, 127] on button "See Details" at bounding box center [374, 135] width 32 height 17
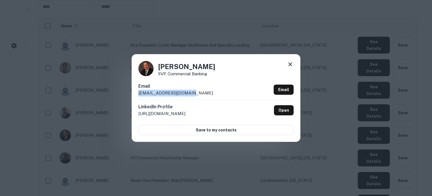
drag, startPoint x: 138, startPoint y: 94, endPoint x: 199, endPoint y: 94, distance: 60.5
click at [199, 94] on div "Mark Tierney SVP, Commercial Banking Email mtierney@firstrust.com Email LinkedI…" at bounding box center [216, 97] width 169 height 87
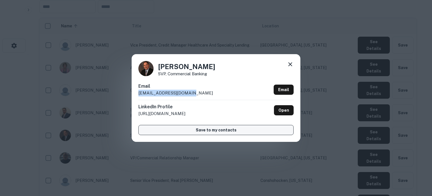
copy p "mtierney@firstrust.com"
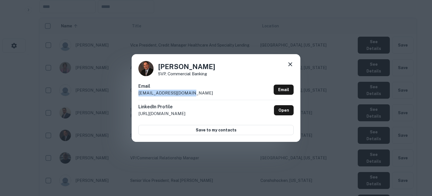
click at [289, 65] on icon at bounding box center [290, 64] width 4 height 4
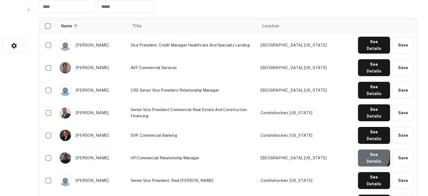
click at [366, 149] on button "See Details" at bounding box center [374, 157] width 32 height 17
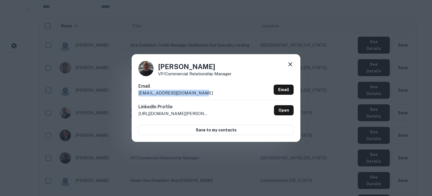
drag, startPoint x: 138, startPoint y: 94, endPoint x: 200, endPoint y: 93, distance: 62.2
click at [200, 93] on div "Patrick Killpatrick VP/Commercial Relationship Manager Email pkillpatrick@first…" at bounding box center [216, 97] width 169 height 87
copy p "pkillpatrick@firstrust.com"
click at [291, 63] on icon at bounding box center [290, 64] width 4 height 4
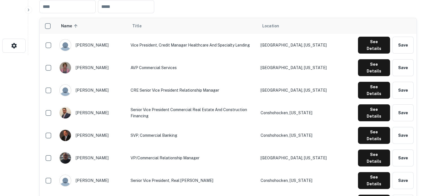
scroll to position [197, 0]
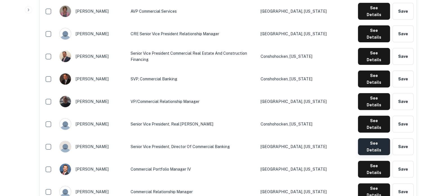
click at [378, 138] on button "See Details" at bounding box center [374, 146] width 32 height 17
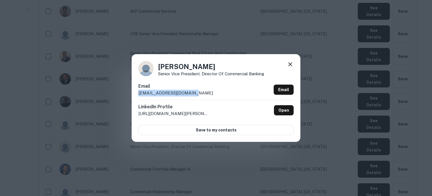
drag, startPoint x: 138, startPoint y: 96, endPoint x: 191, endPoint y: 98, distance: 52.9
click at [191, 98] on div "Wayne McKillop Senior Vice President, Director of Commercial Banking Email wmck…" at bounding box center [216, 97] width 169 height 87
copy p "wmckillop@firstrust.com"
click at [289, 64] on icon at bounding box center [290, 64] width 4 height 4
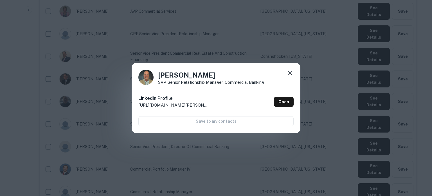
click at [288, 71] on icon at bounding box center [290, 72] width 7 height 7
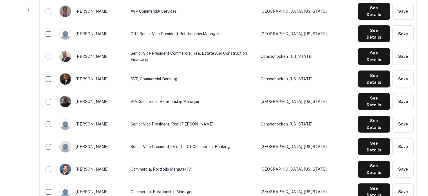
scroll to position [253, 0]
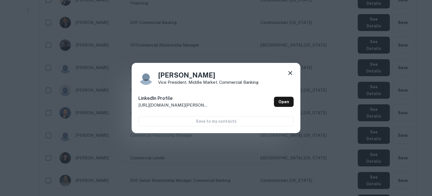
click at [287, 74] on icon at bounding box center [290, 72] width 7 height 7
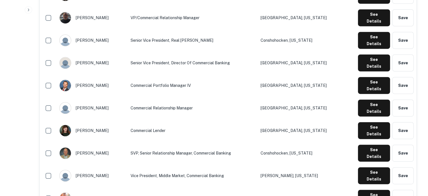
scroll to position [309, 0]
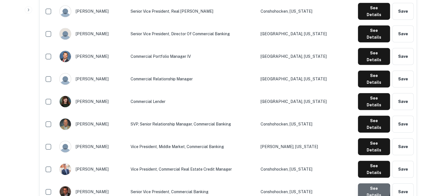
click at [366, 183] on button "See Details" at bounding box center [374, 191] width 32 height 17
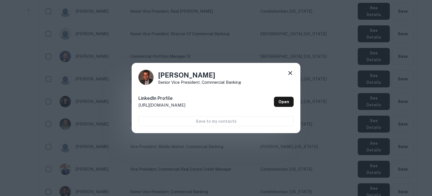
click at [293, 73] on icon at bounding box center [290, 72] width 7 height 7
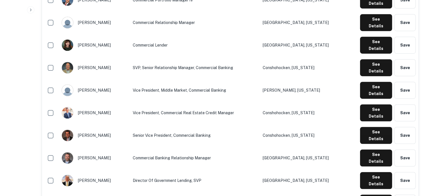
scroll to position [422, 0]
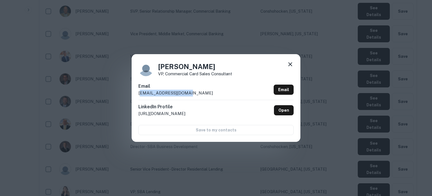
drag, startPoint x: 139, startPoint y: 94, endPoint x: 191, endPoint y: 95, distance: 51.8
click at [191, 95] on div "Email rsiegel@firstrust.com Email" at bounding box center [215, 91] width 155 height 17
click at [148, 91] on p "rsiegel@firstrust.com" at bounding box center [175, 92] width 75 height 7
drag, startPoint x: 138, startPoint y: 94, endPoint x: 183, endPoint y: 96, distance: 45.0
click at [183, 96] on div "Rose Siegel VP, Commercial Card Sales Consultant Email rsiegel@firstrust.com Em…" at bounding box center [216, 97] width 169 height 87
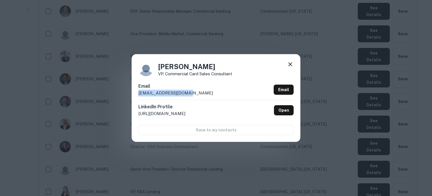
copy p "rsiegel@firstrust.com"
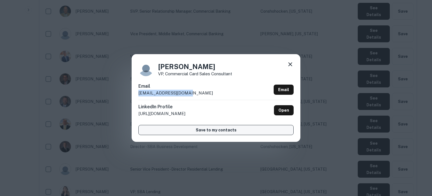
copy p "rsiegel@firstrust.com"
